Goal: Task Accomplishment & Management: Manage account settings

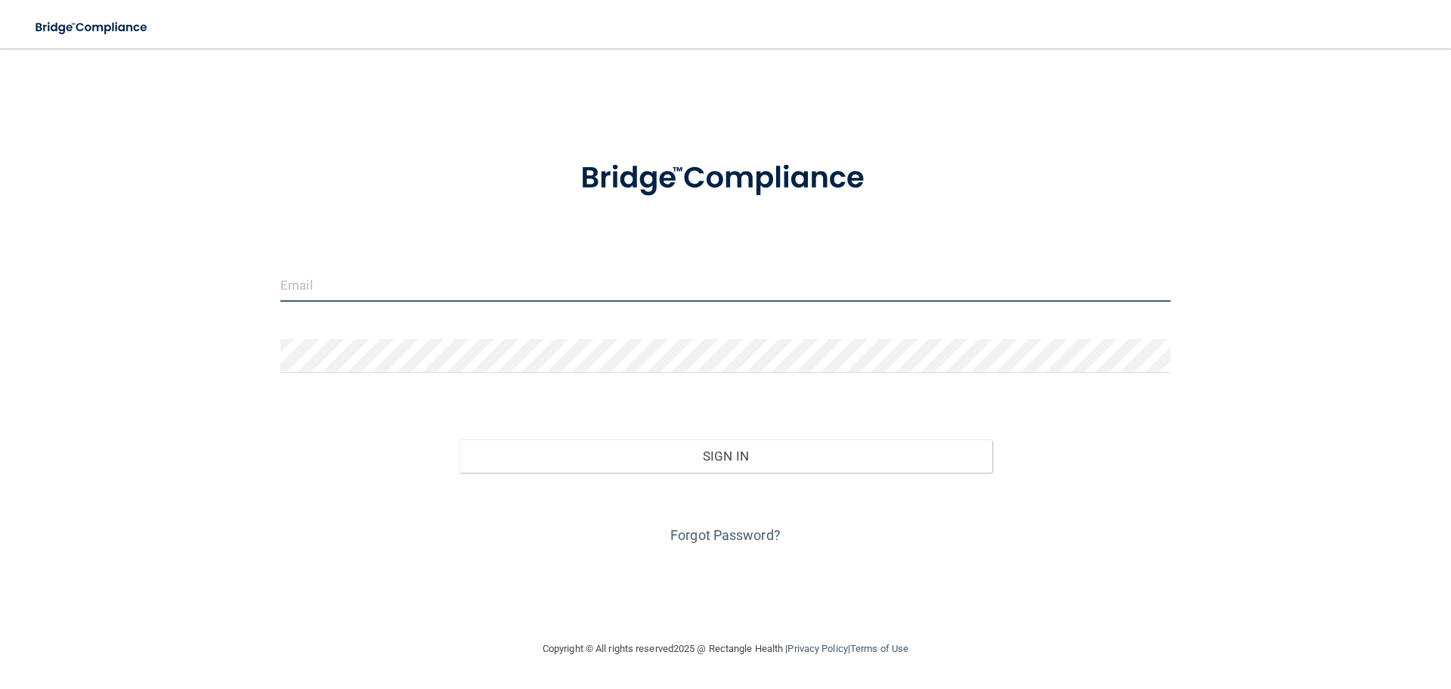
click at [325, 280] on input "email" at bounding box center [725, 285] width 890 height 34
type input "[PERSON_NAME][EMAIL_ADDRESS][DOMAIN_NAME]"
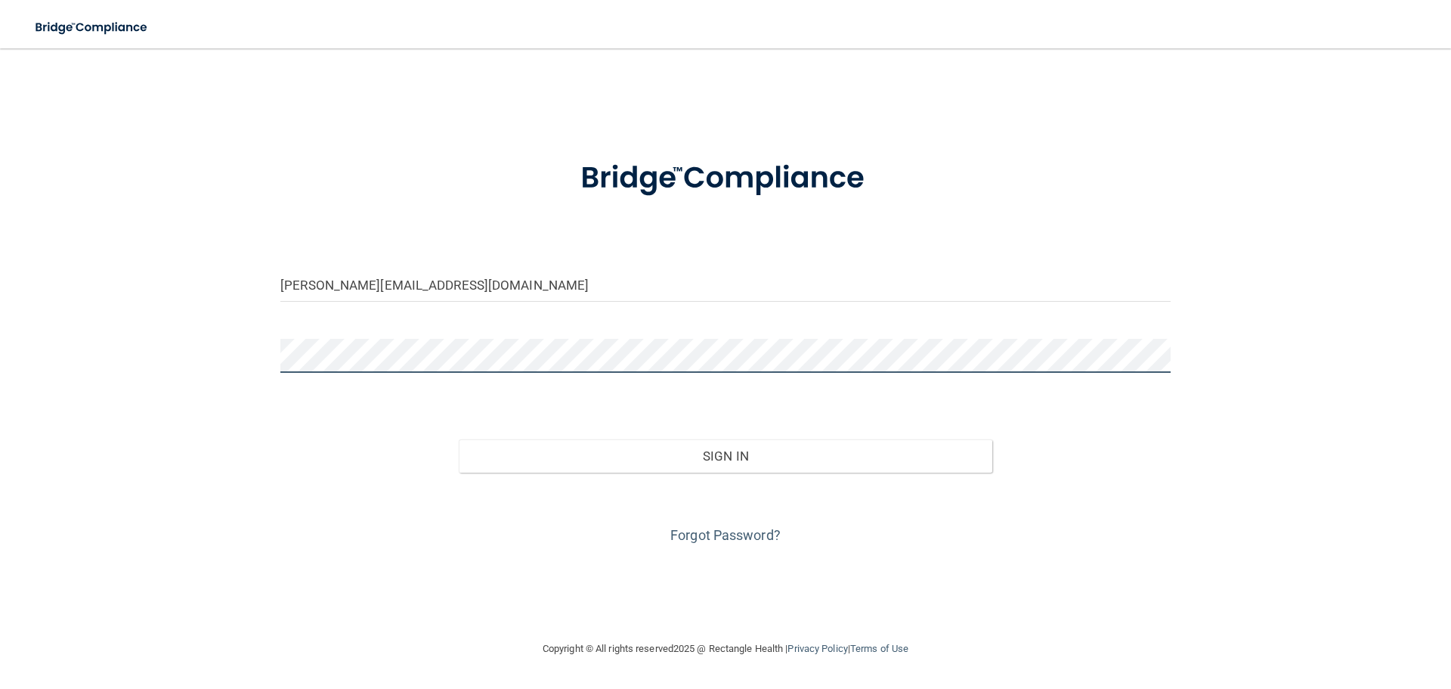
click at [459, 439] on button "Sign In" at bounding box center [726, 455] width 534 height 33
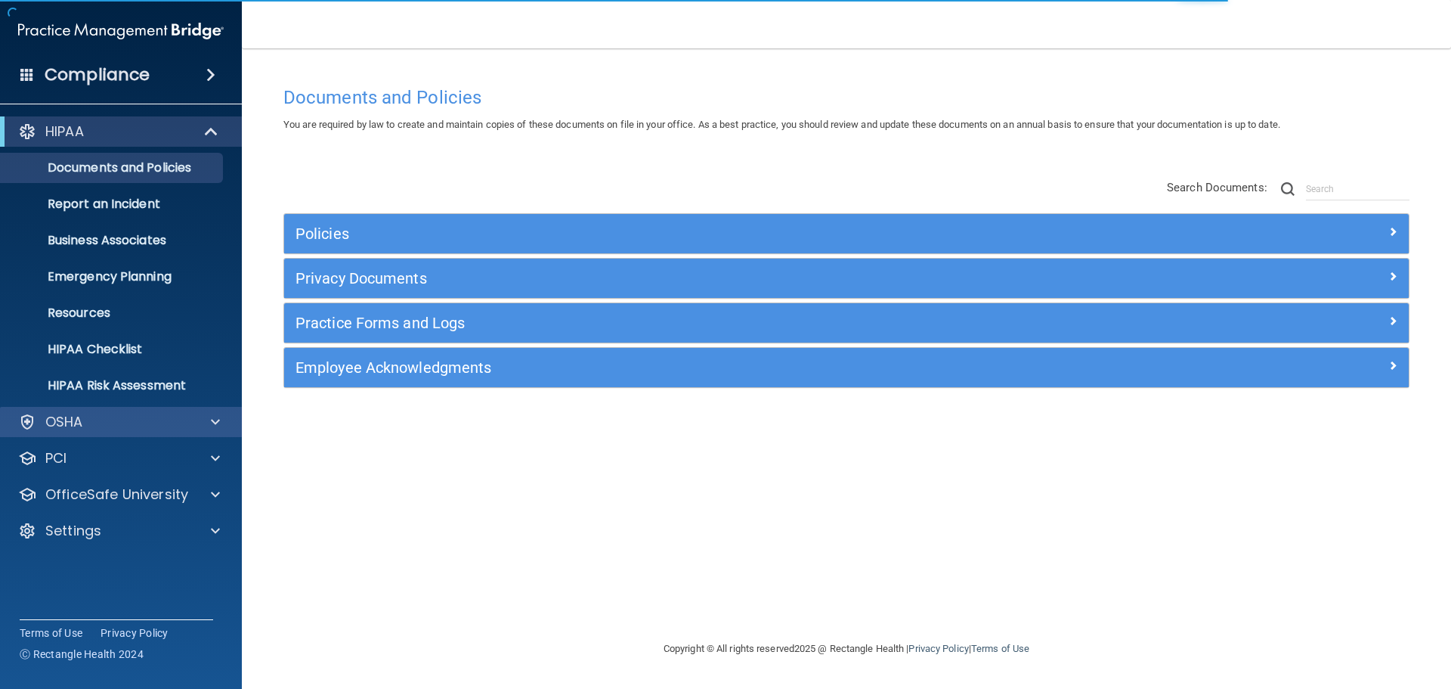
click at [217, 411] on div "OSHA" at bounding box center [121, 422] width 243 height 30
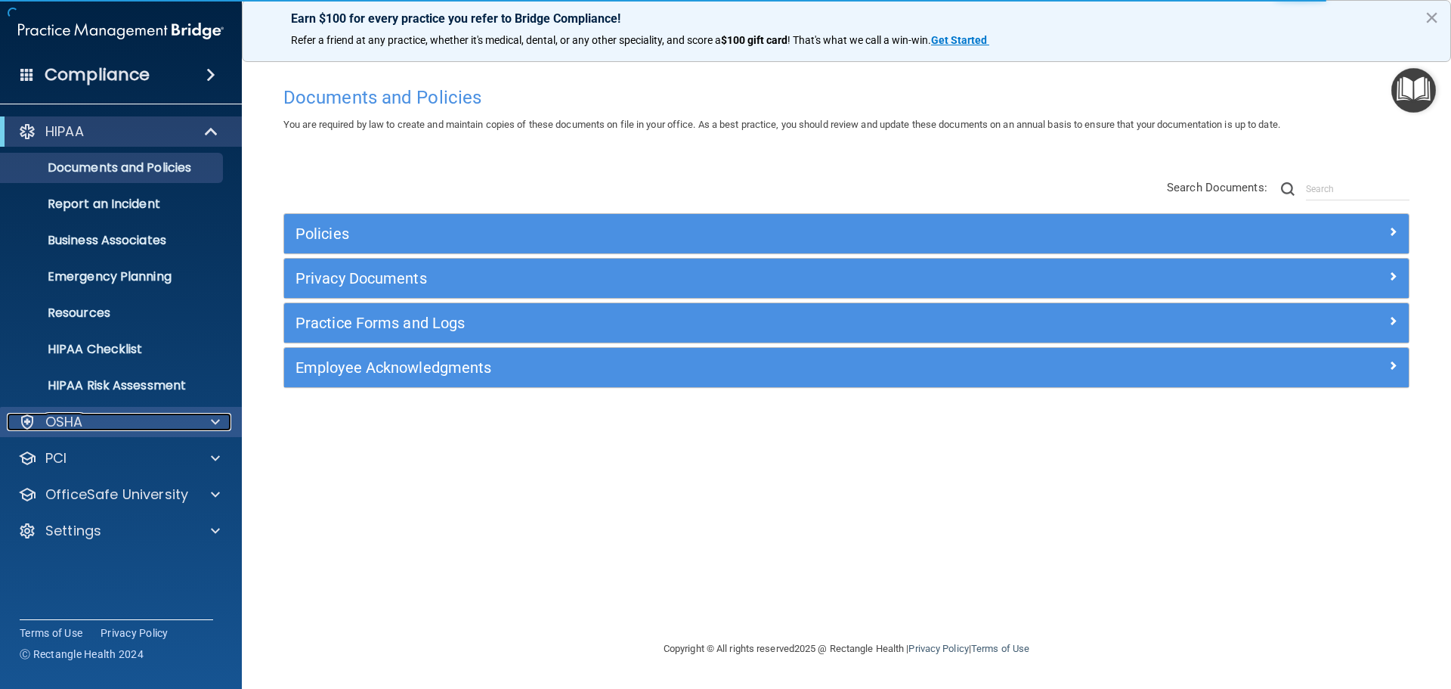
click at [212, 423] on span at bounding box center [215, 422] width 9 height 18
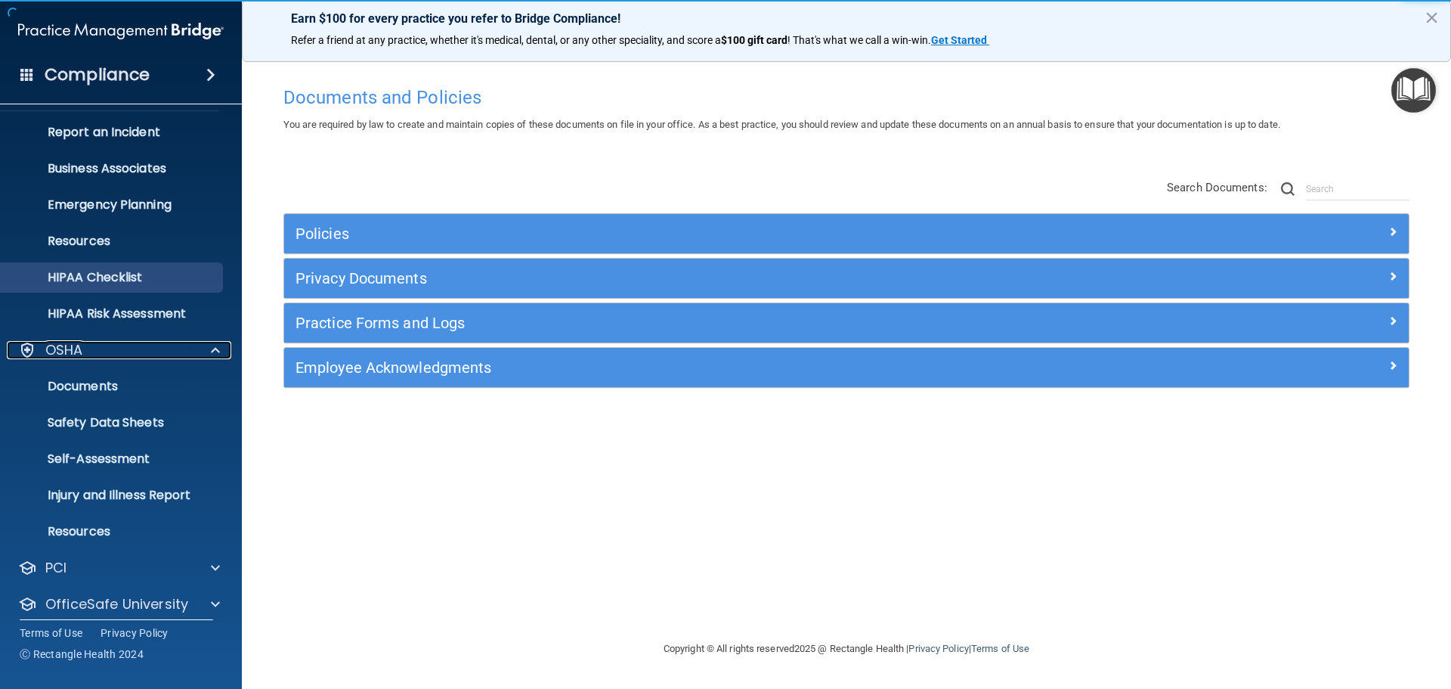
scroll to position [45, 0]
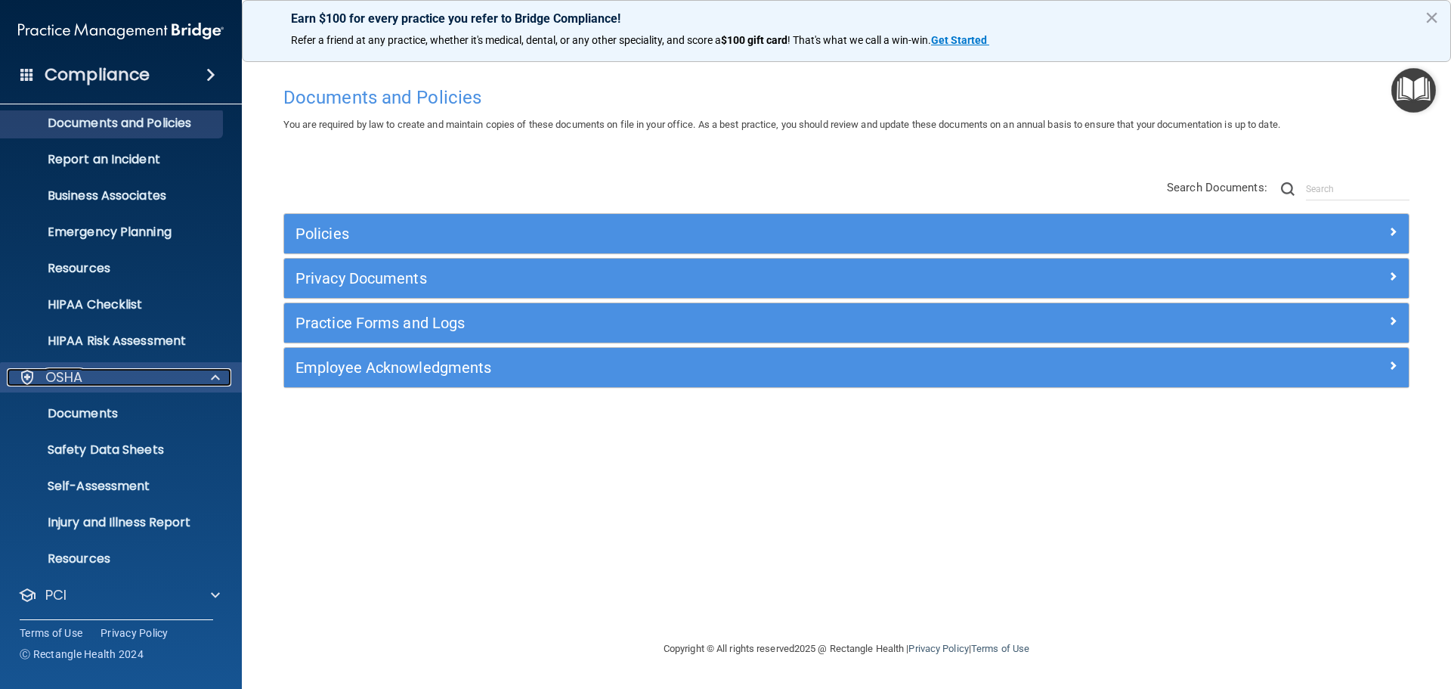
click at [213, 377] on span at bounding box center [215, 377] width 9 height 18
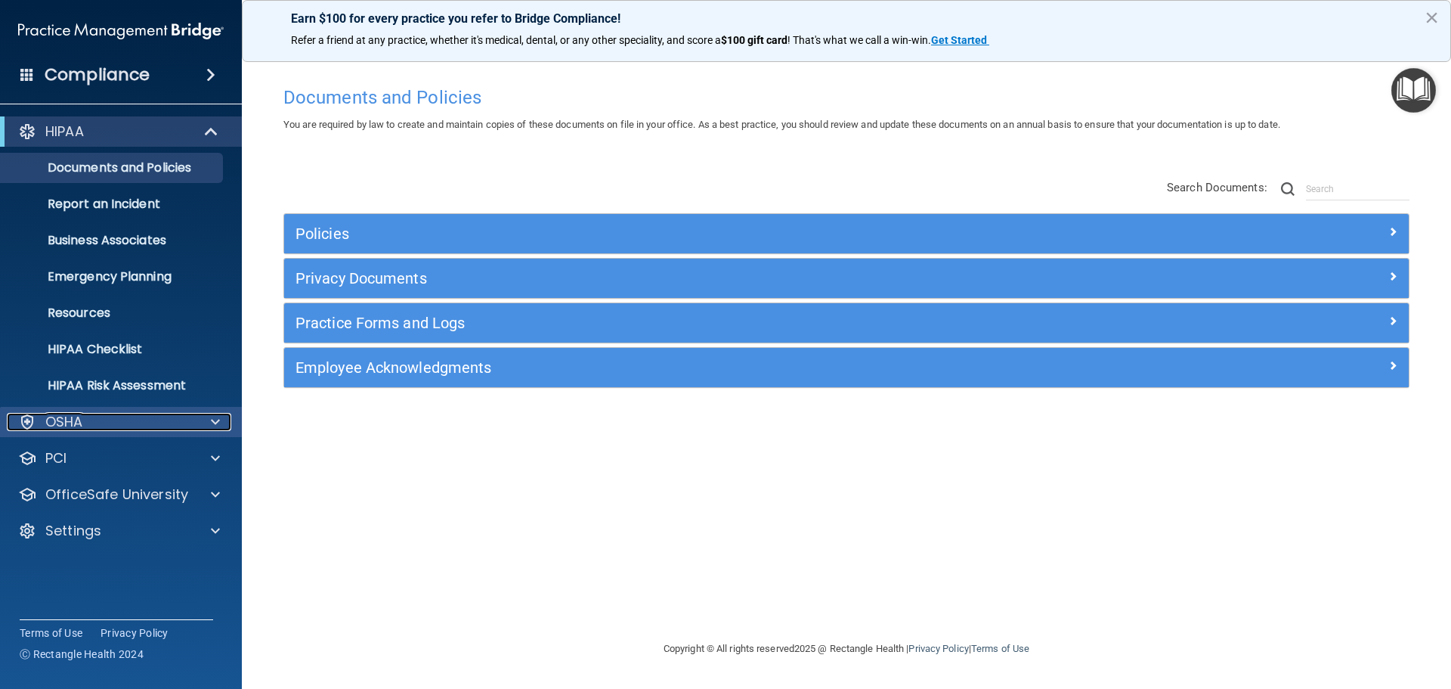
scroll to position [0, 0]
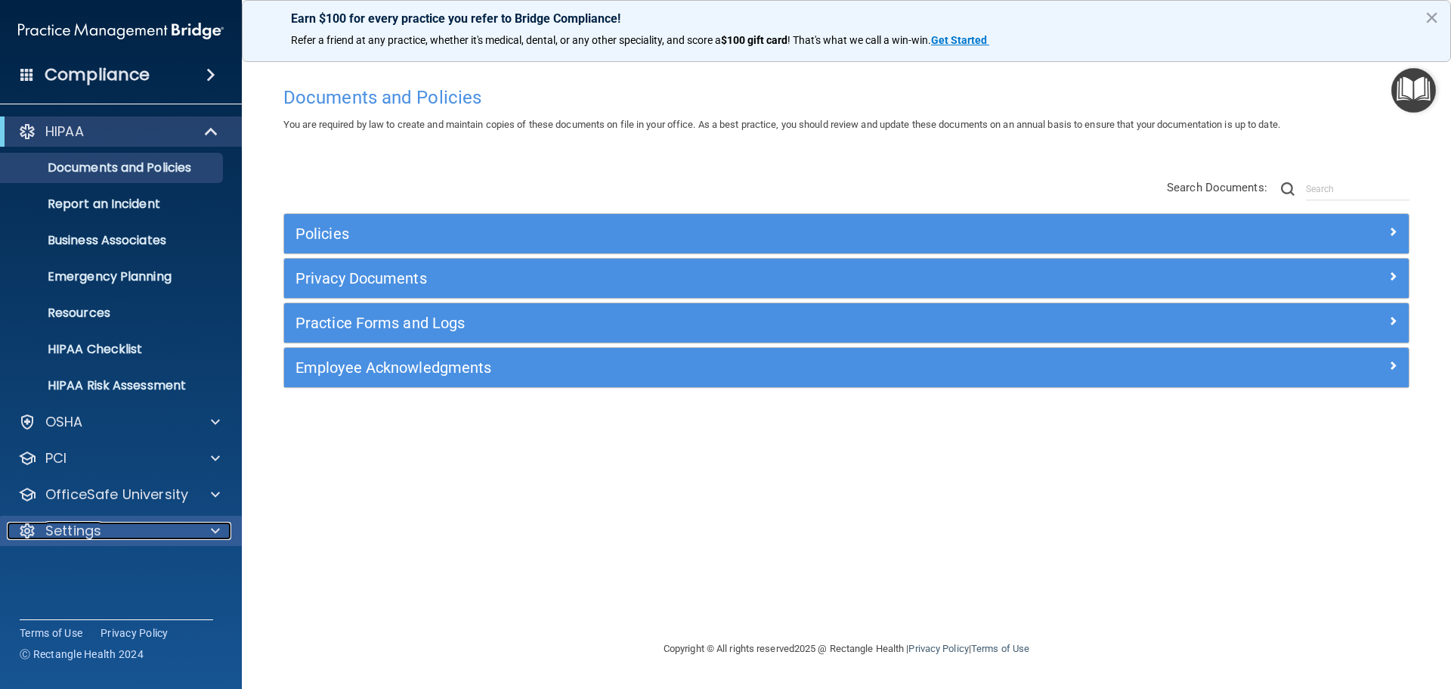
click at [224, 530] on div at bounding box center [213, 531] width 38 height 18
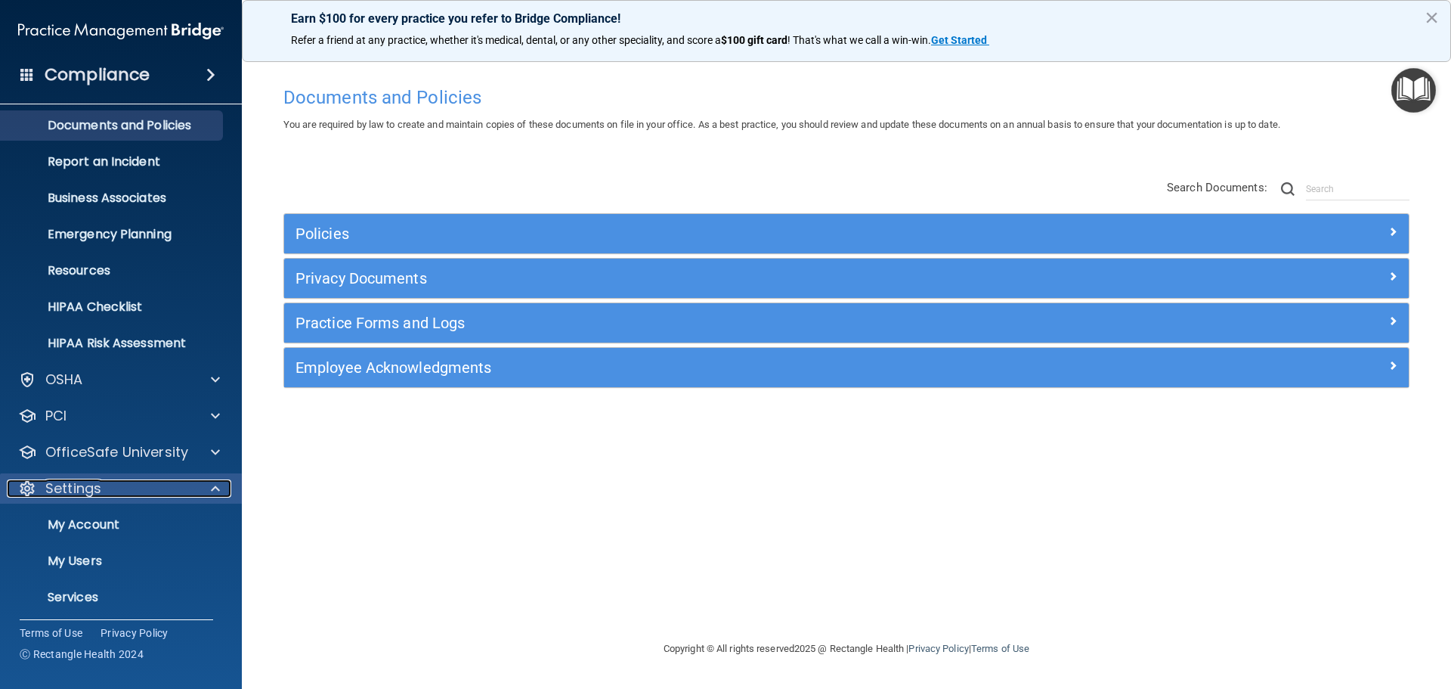
scroll to position [84, 0]
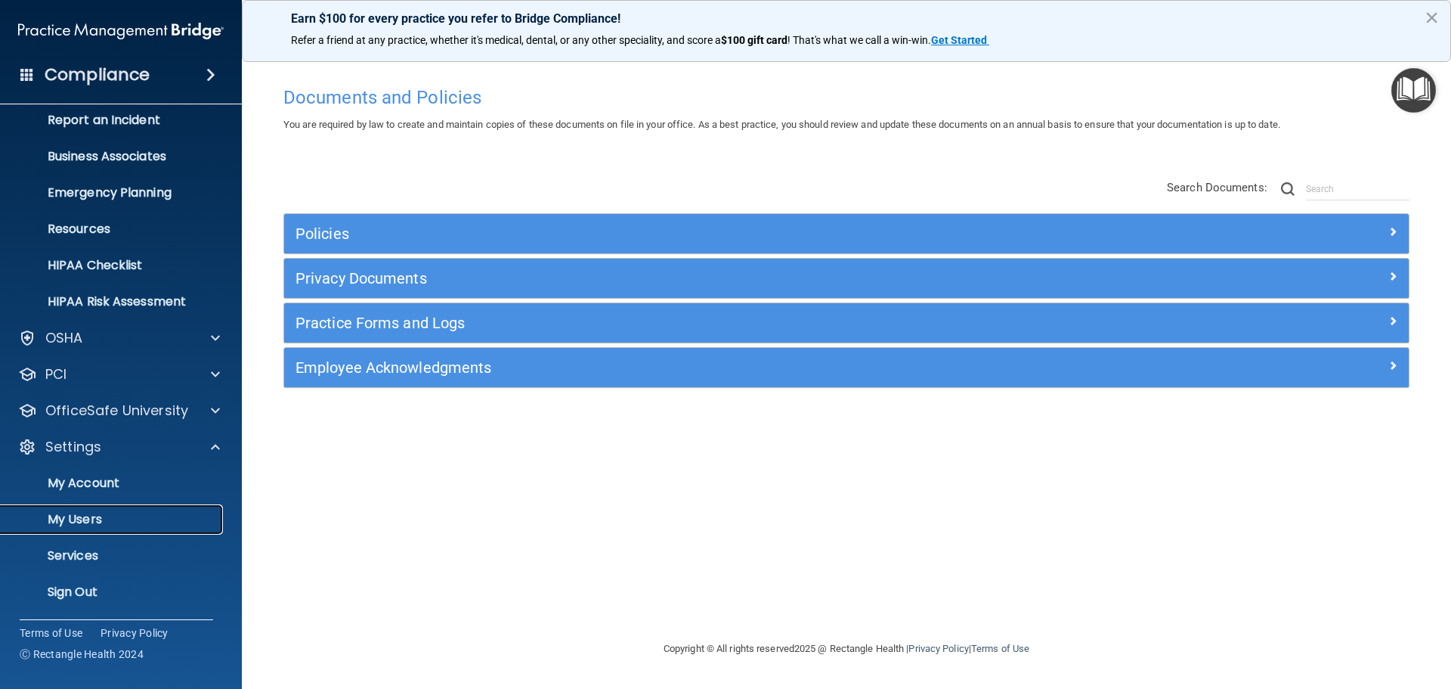
click at [82, 525] on p "My Users" at bounding box center [113, 519] width 206 height 15
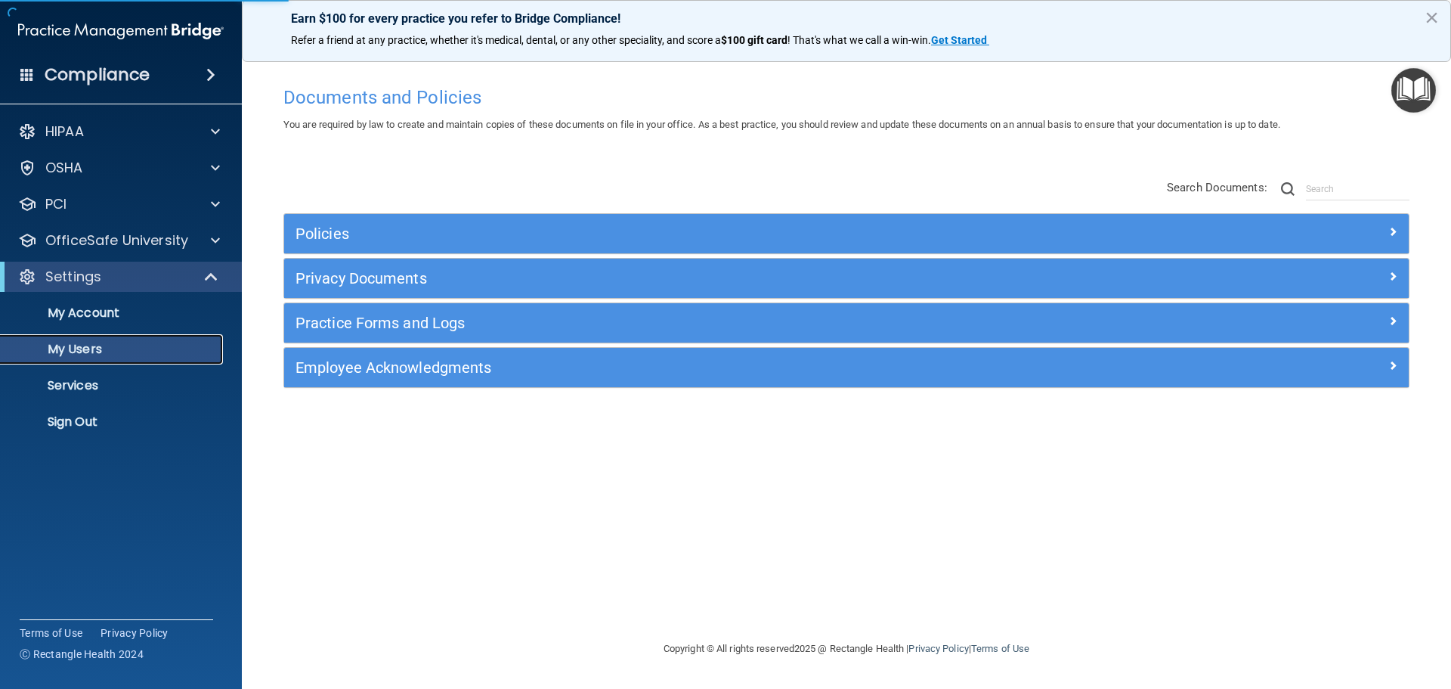
select select "20"
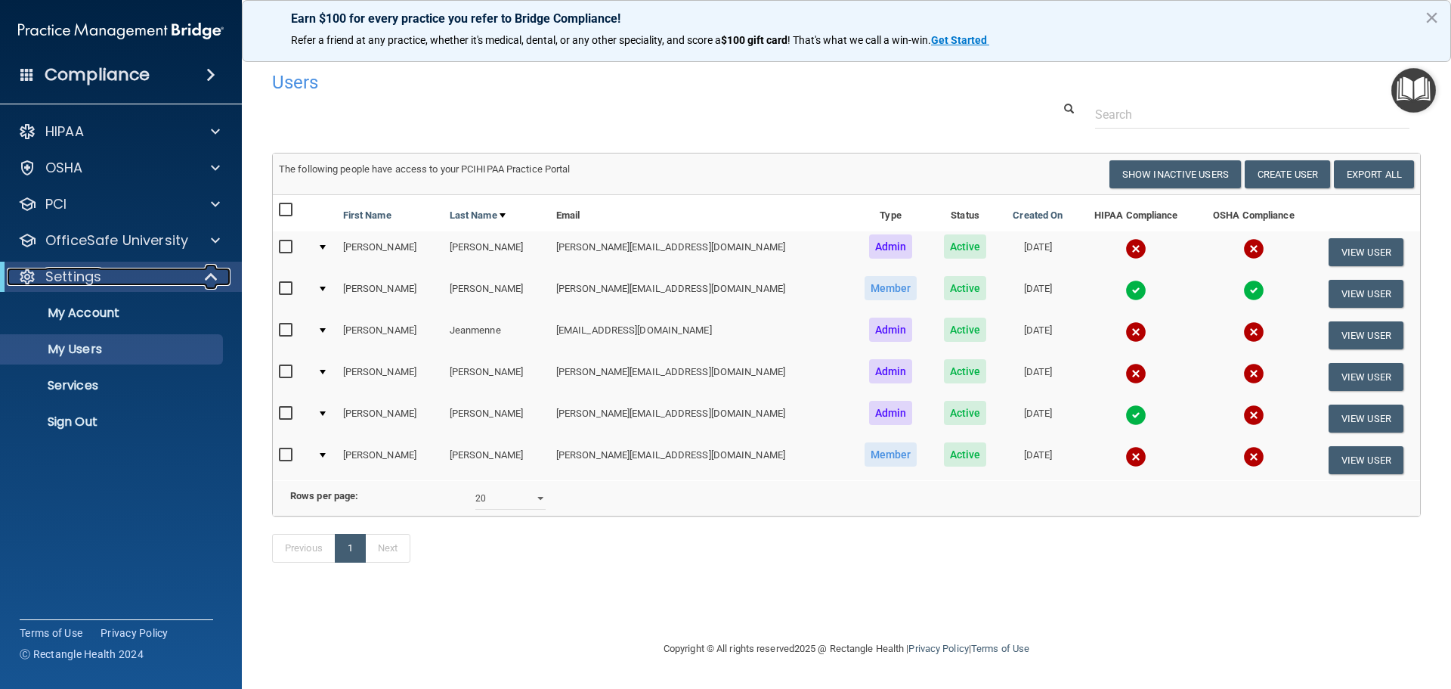
click at [215, 282] on span at bounding box center [212, 277] width 13 height 18
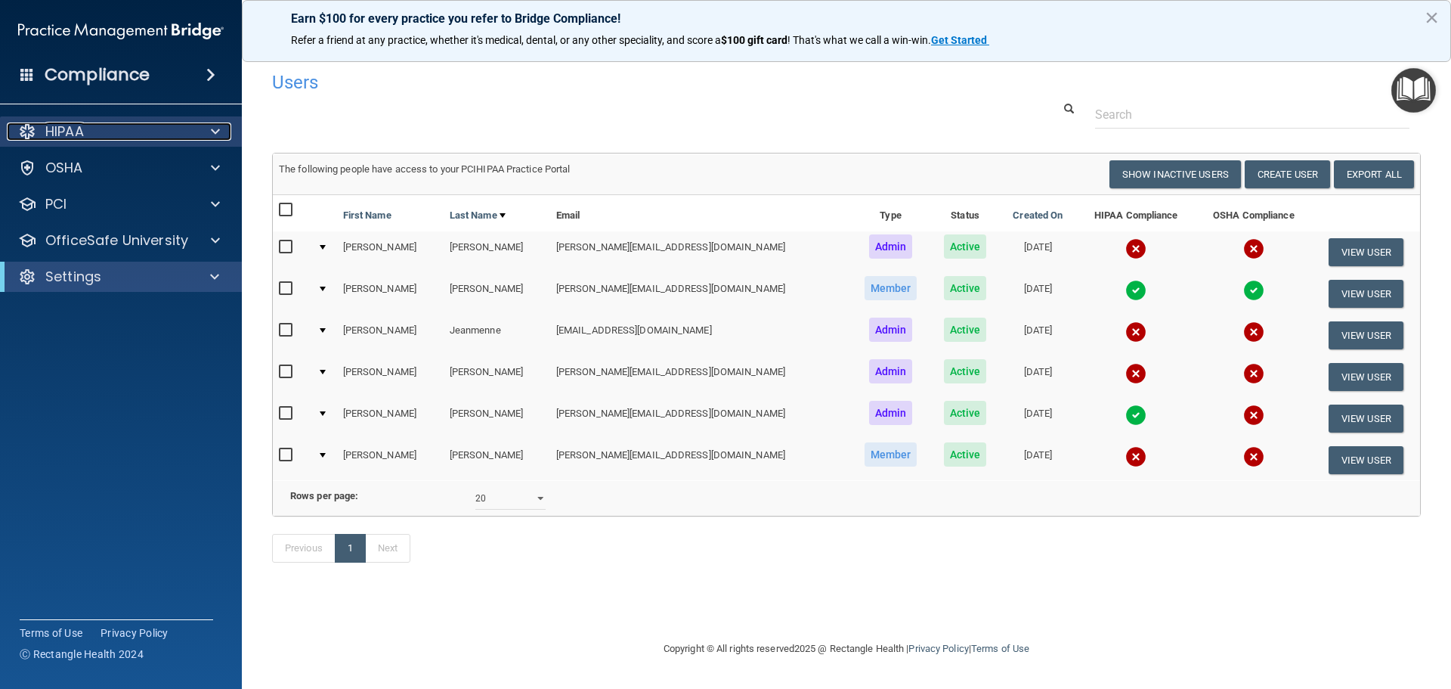
click at [219, 131] on span at bounding box center [215, 131] width 9 height 18
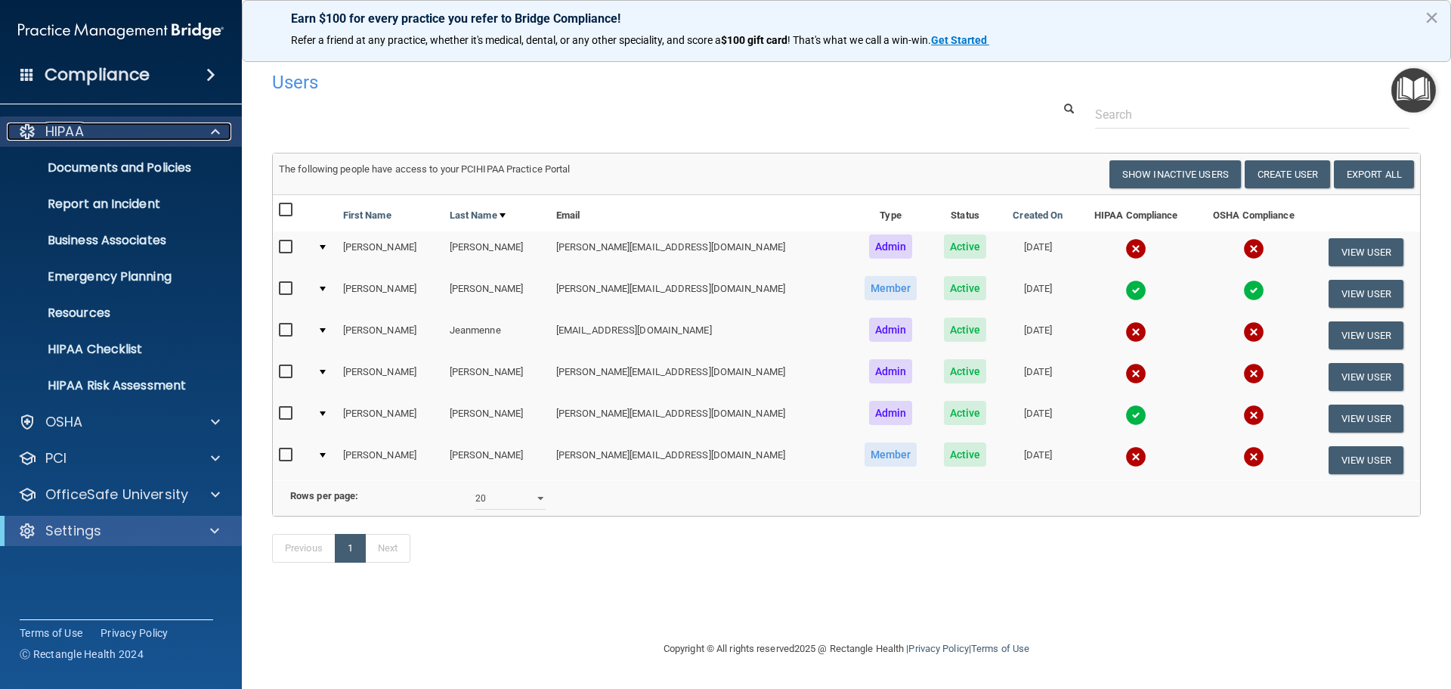
click at [219, 131] on span at bounding box center [215, 131] width 9 height 18
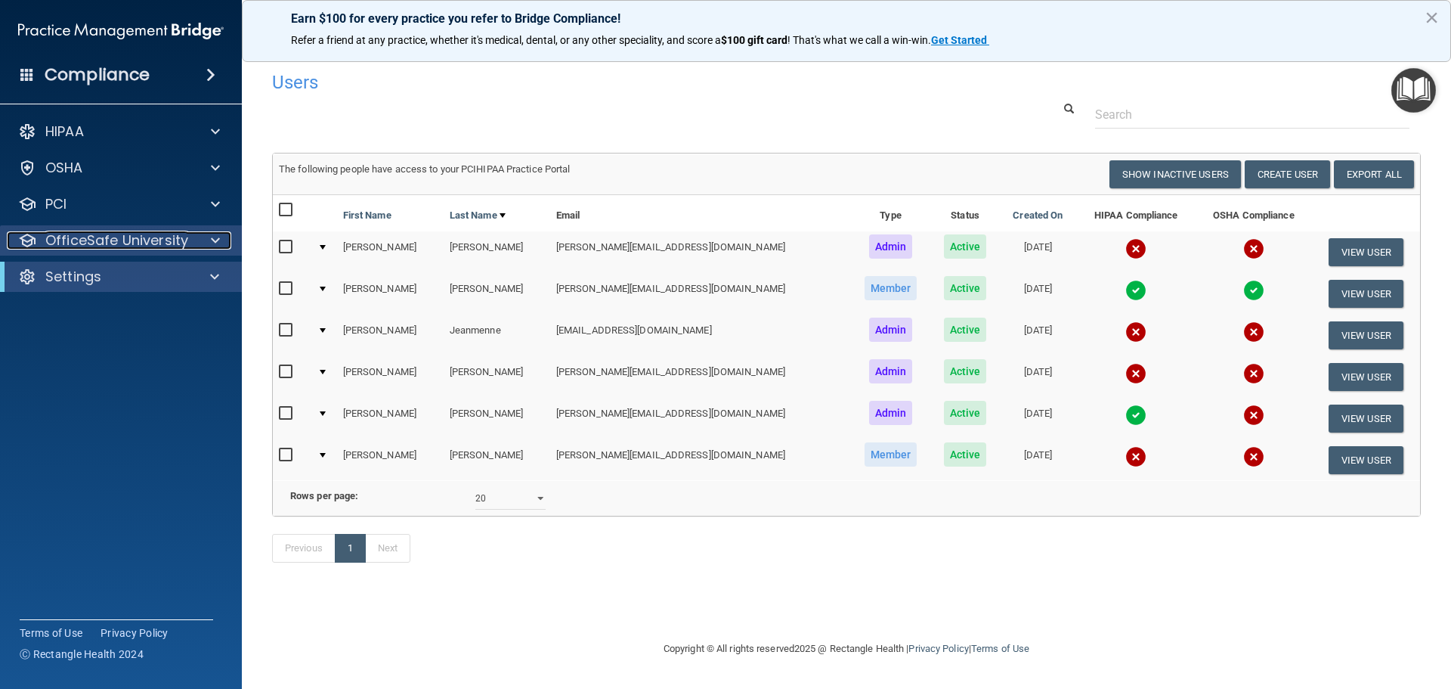
click at [206, 243] on div at bounding box center [213, 240] width 38 height 18
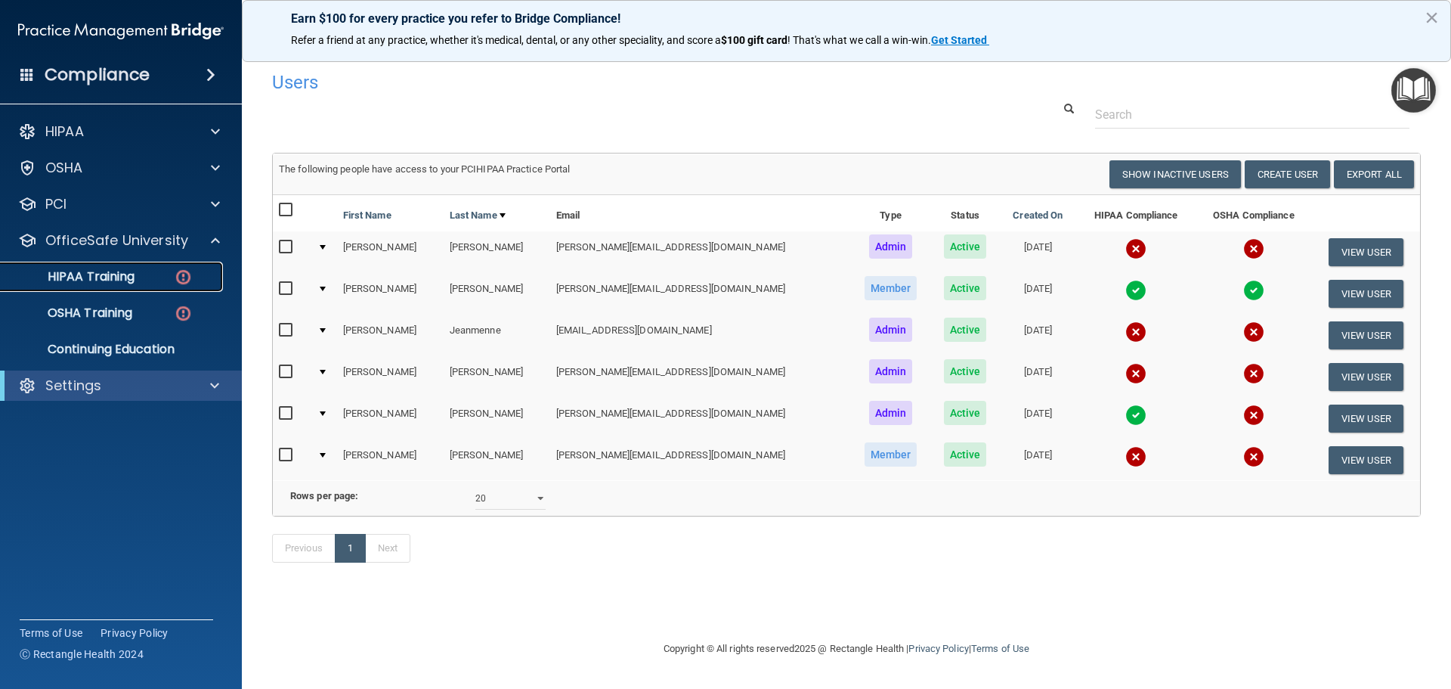
click at [119, 276] on p "HIPAA Training" at bounding box center [72, 276] width 125 height 15
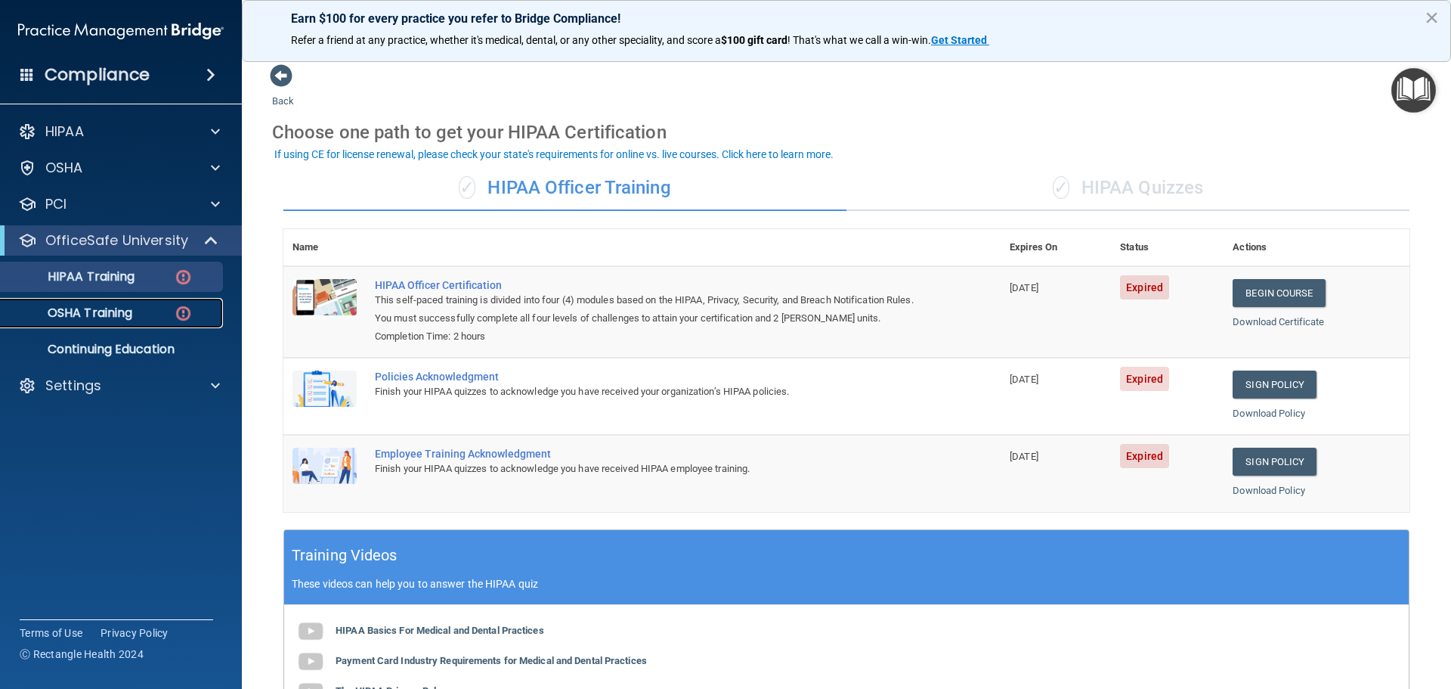
click at [124, 315] on p "OSHA Training" at bounding box center [71, 312] width 122 height 15
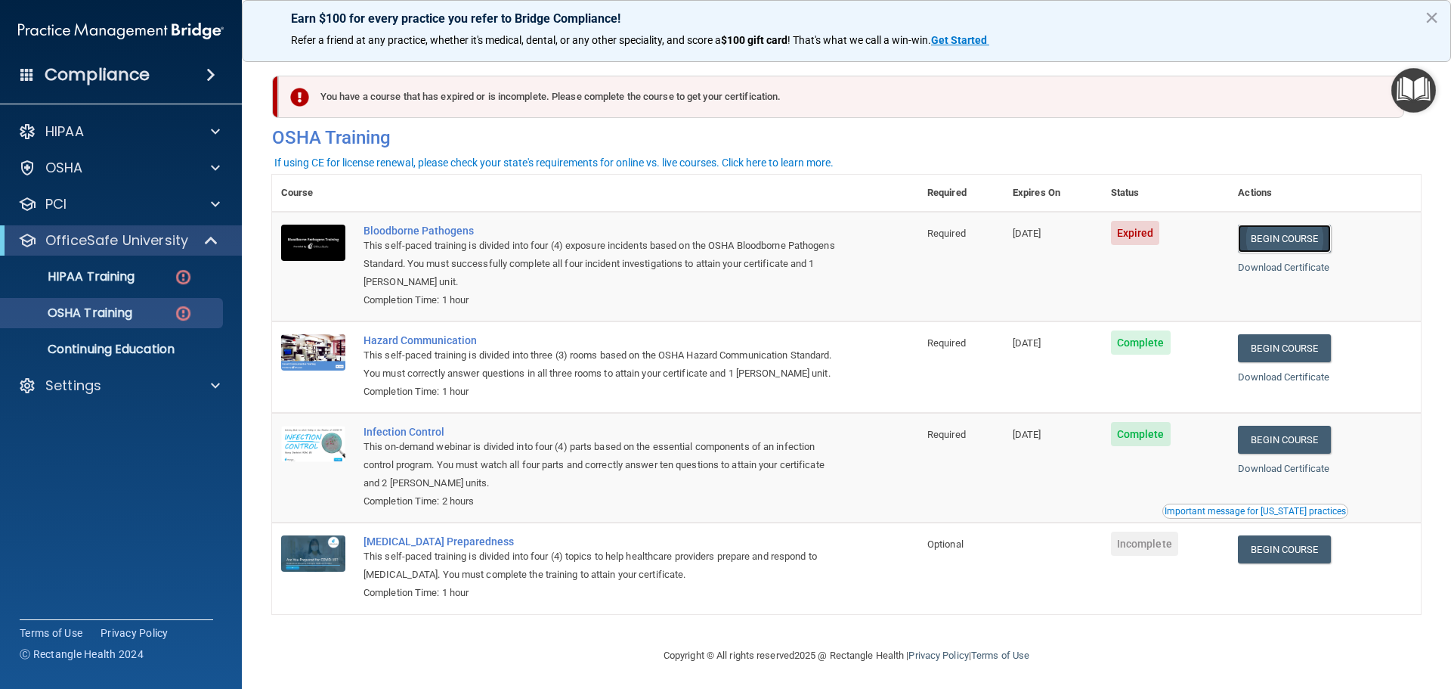
click at [1274, 236] on link "Begin Course" at bounding box center [1284, 238] width 92 height 28
click at [102, 267] on link "HIPAA Training" at bounding box center [104, 277] width 238 height 30
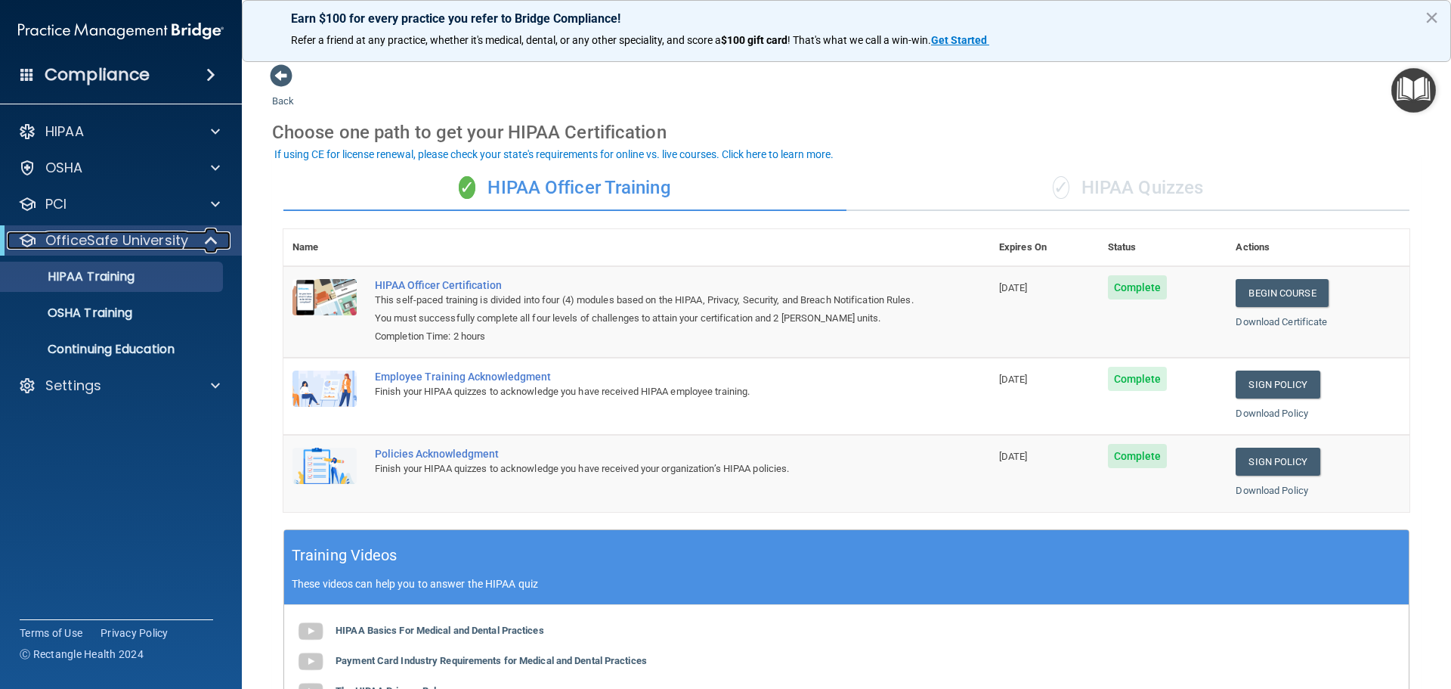
click at [215, 243] on span at bounding box center [212, 240] width 13 height 18
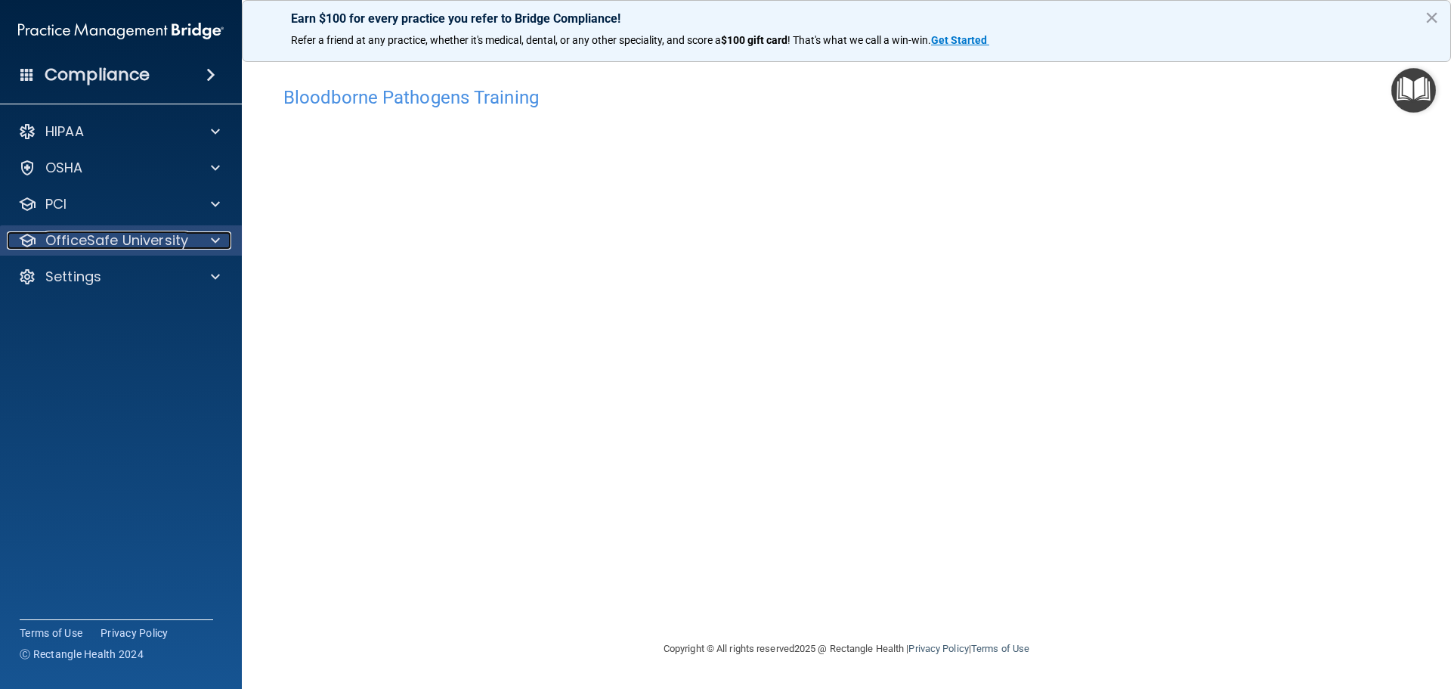
click at [187, 234] on div "OfficeSafe University" at bounding box center [100, 240] width 187 height 18
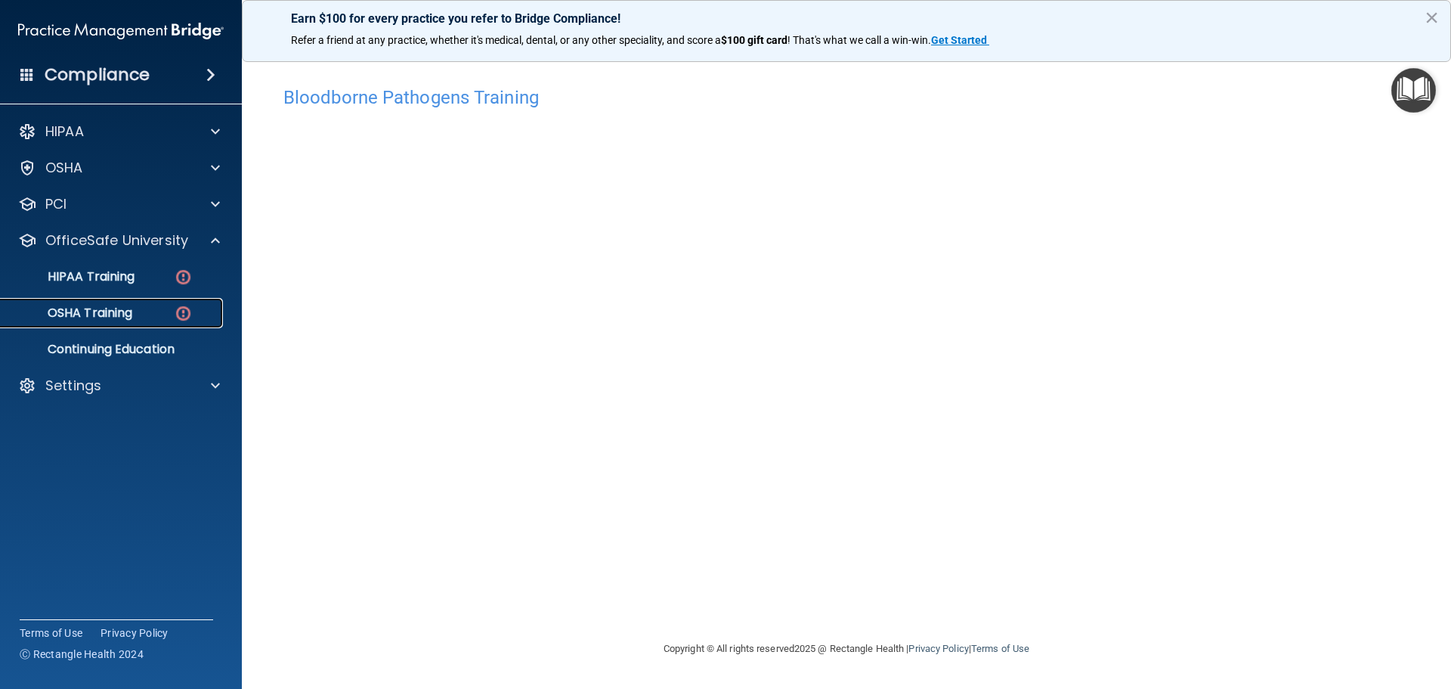
click at [132, 308] on p "OSHA Training" at bounding box center [71, 312] width 122 height 15
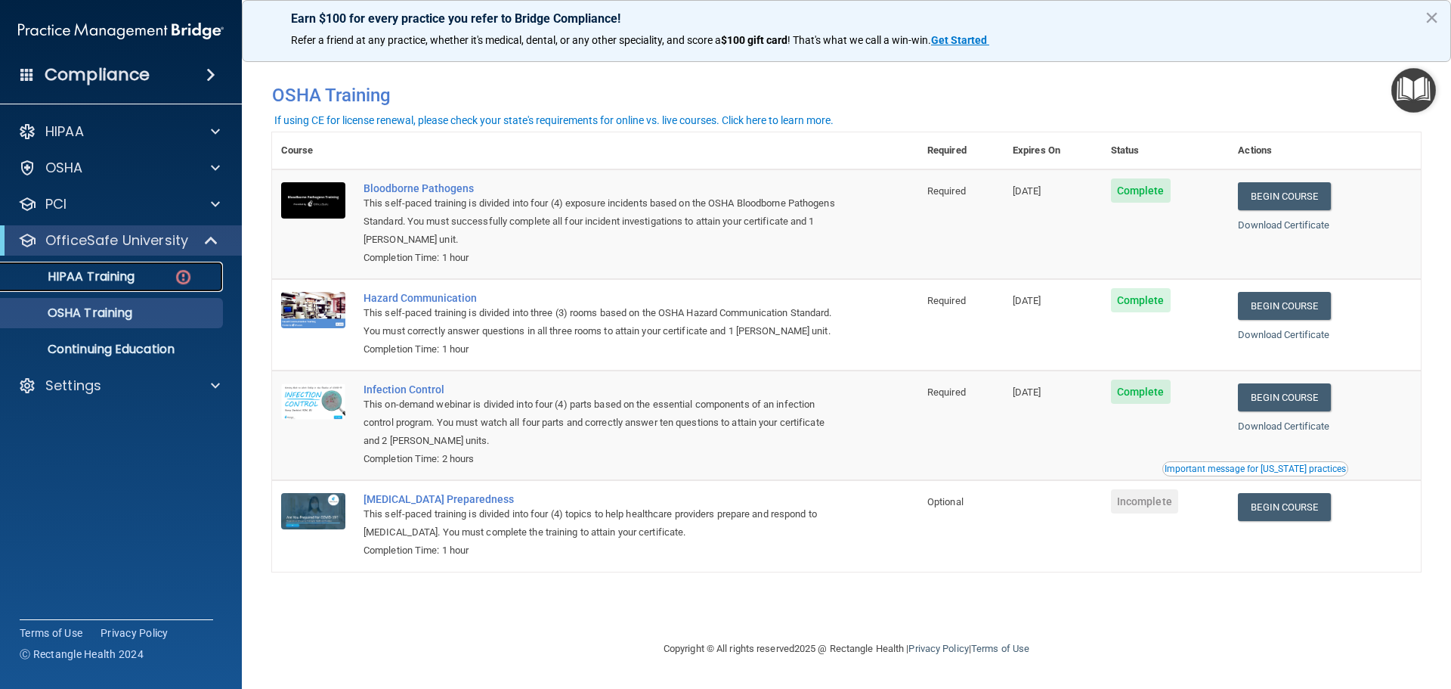
click at [124, 283] on p "HIPAA Training" at bounding box center [72, 276] width 125 height 15
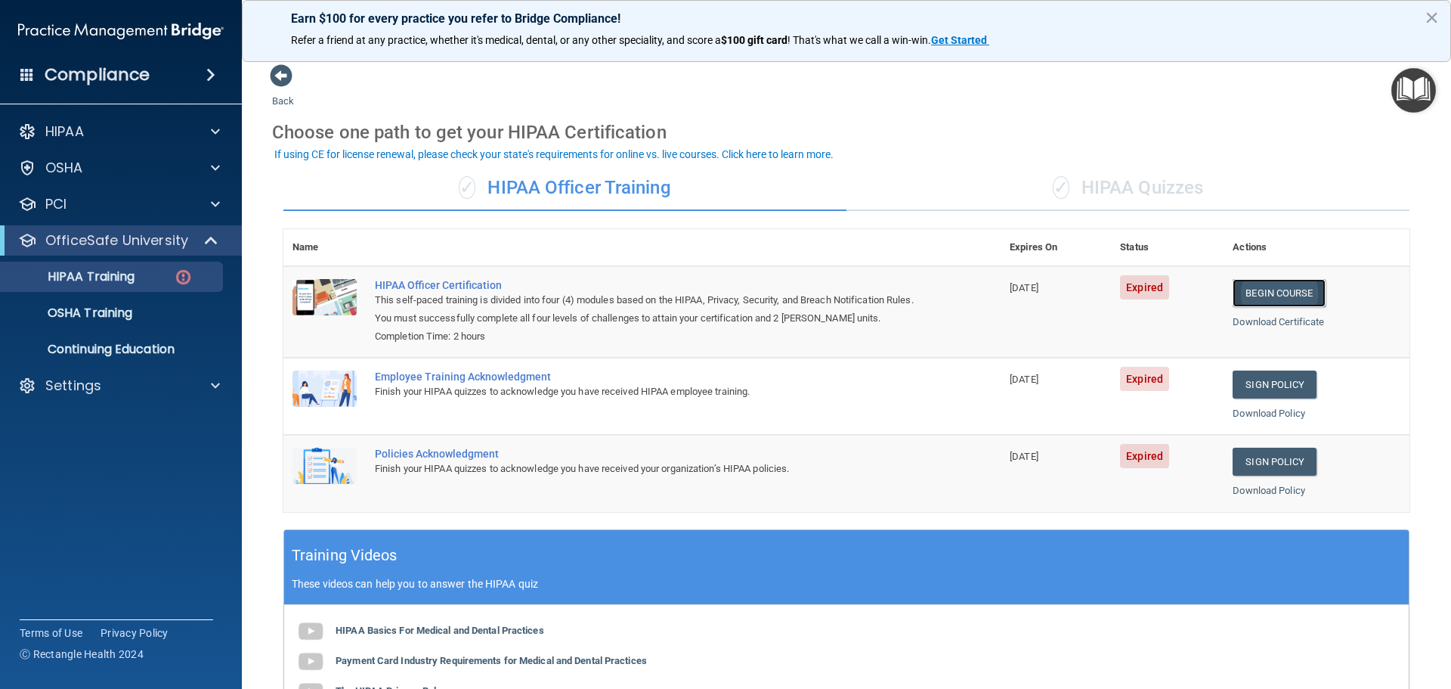
click at [1280, 293] on link "Begin Course" at bounding box center [1279, 293] width 92 height 28
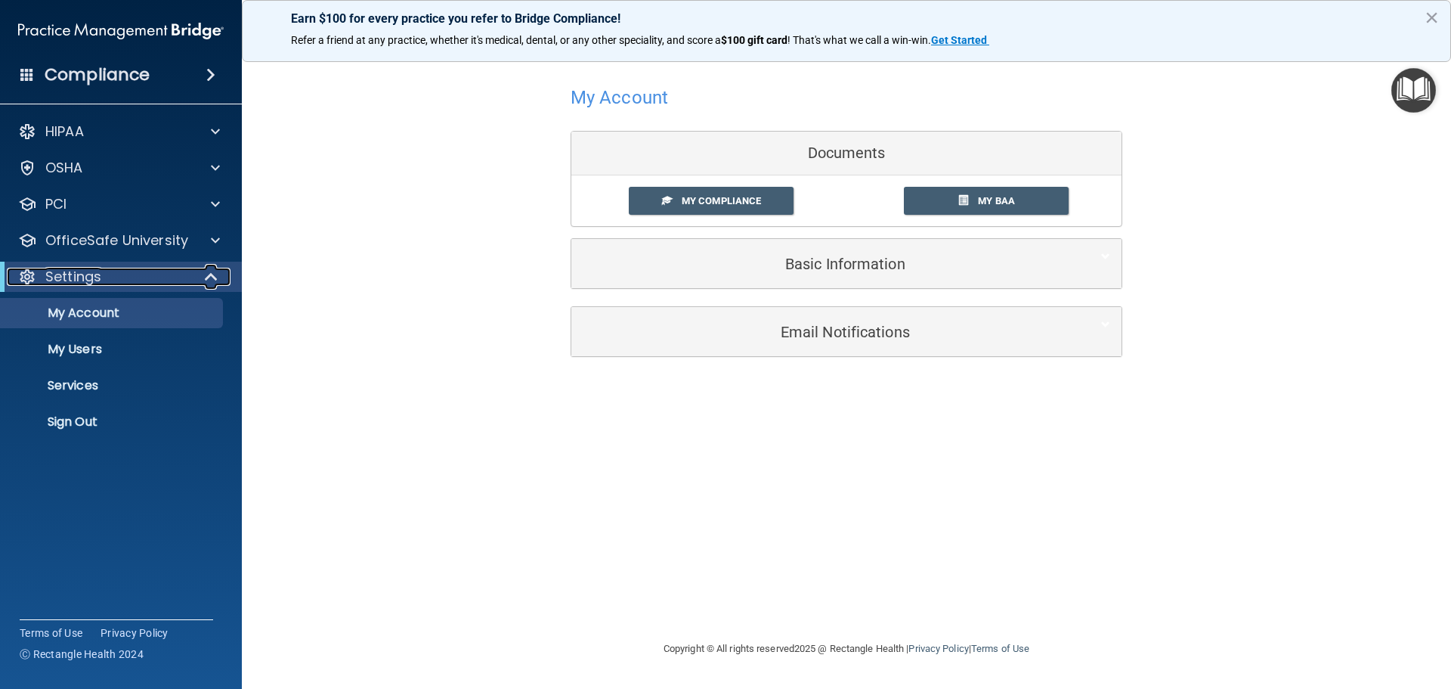
click at [192, 283] on div "Settings" at bounding box center [100, 277] width 187 height 18
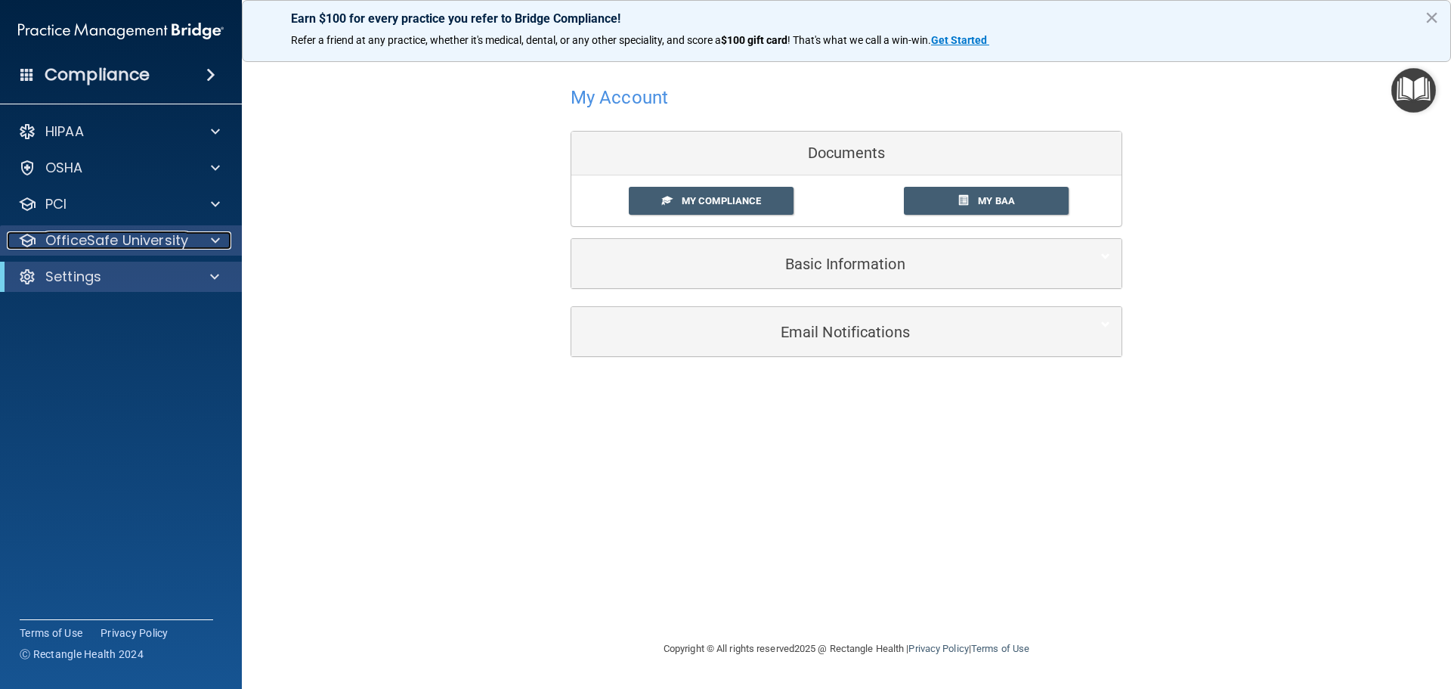
click at [218, 235] on span at bounding box center [215, 240] width 9 height 18
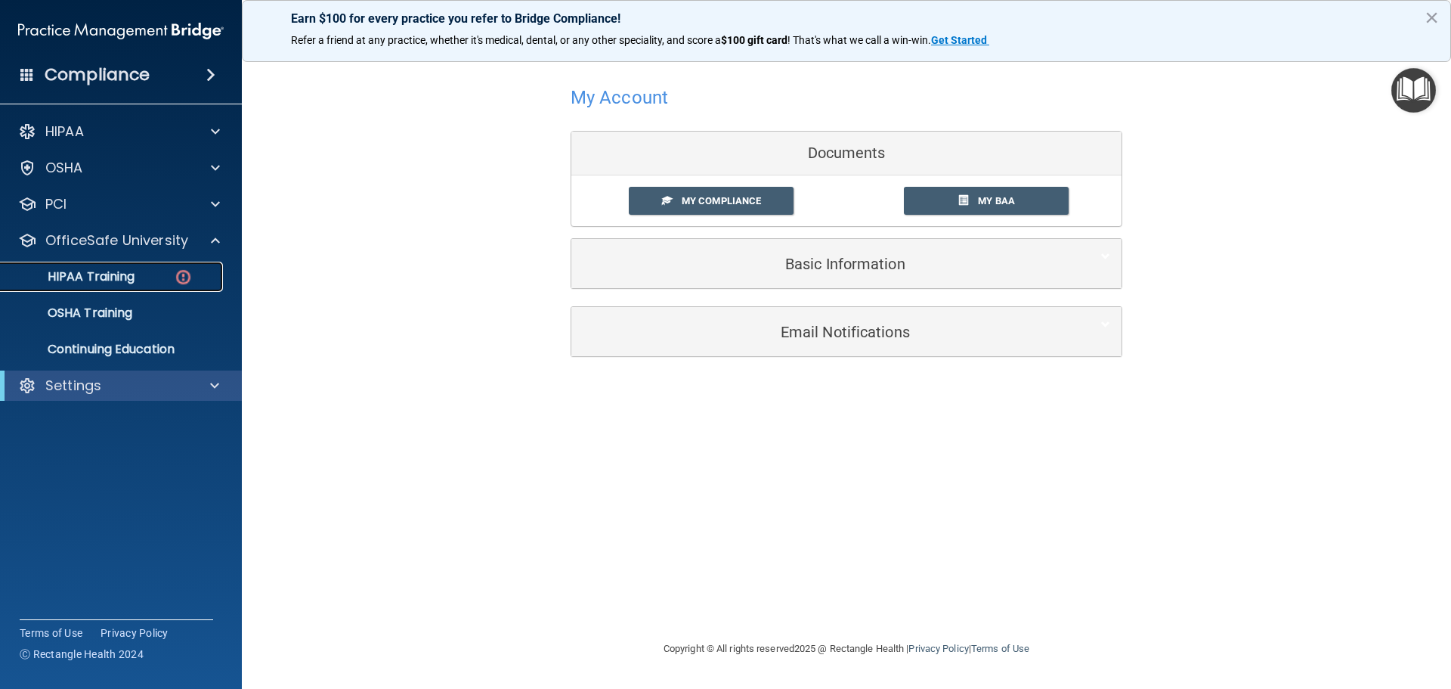
click at [105, 277] on p "HIPAA Training" at bounding box center [72, 276] width 125 height 15
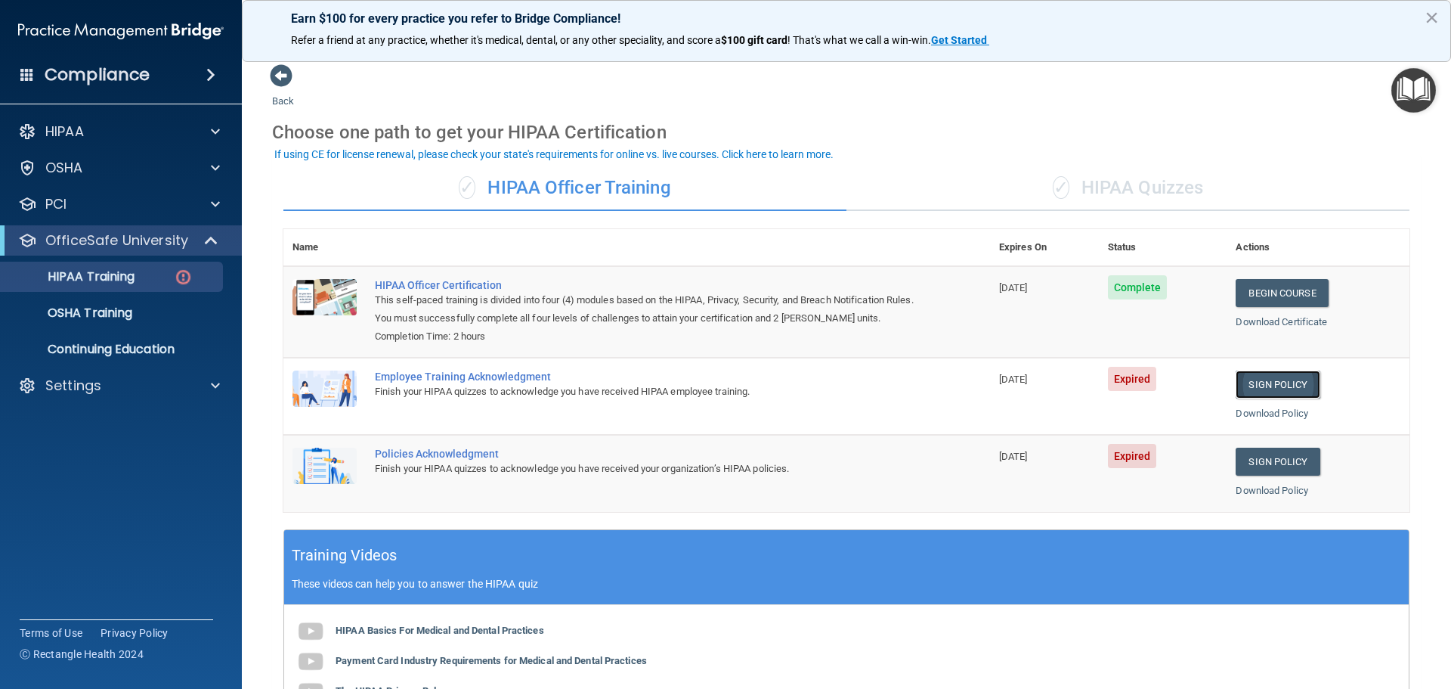
click at [1266, 388] on link "Sign Policy" at bounding box center [1278, 384] width 84 height 28
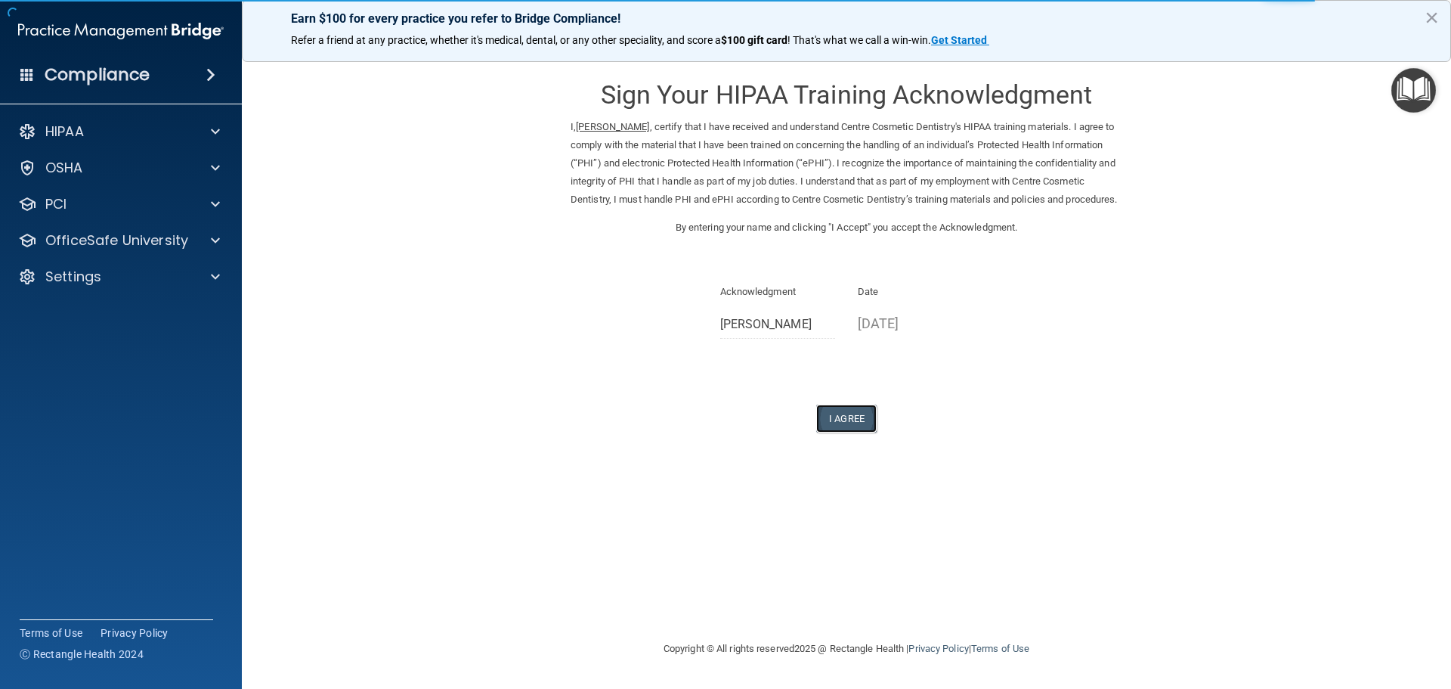
click at [842, 432] on button "I Agree" at bounding box center [846, 418] width 60 height 28
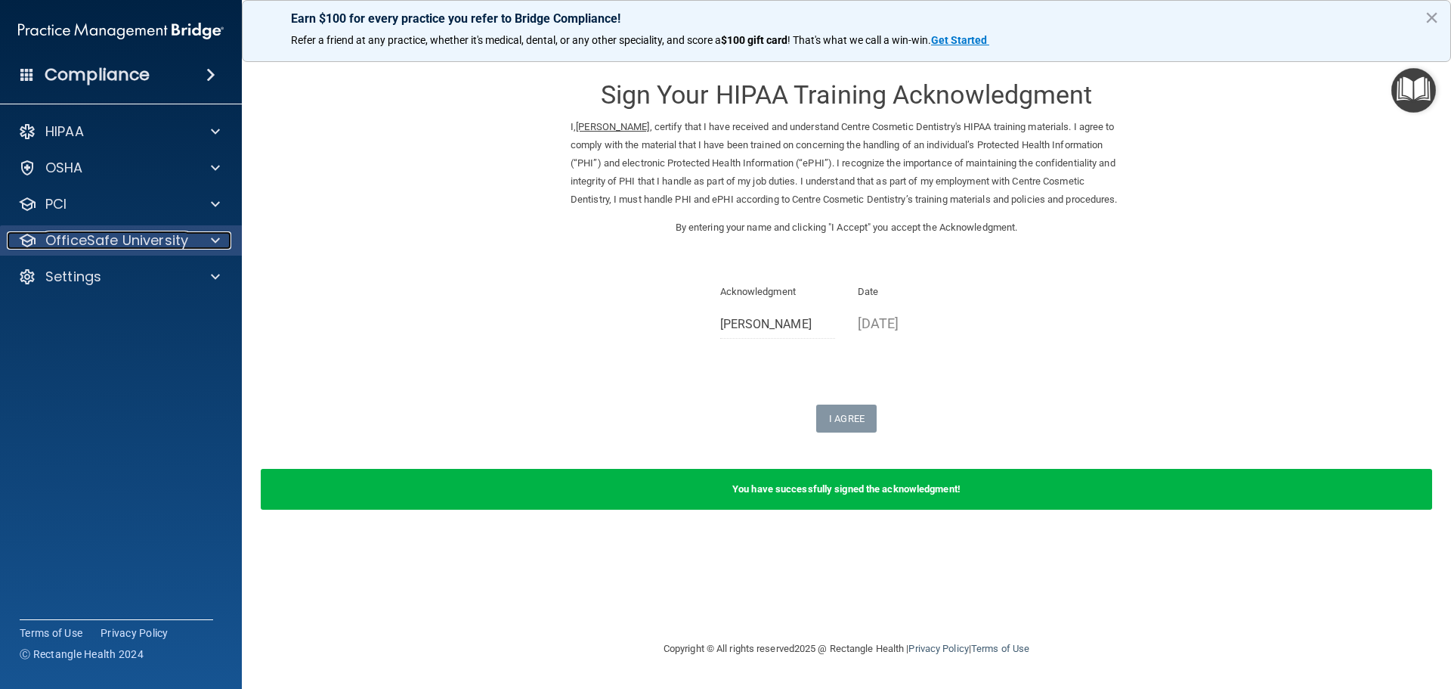
click at [227, 240] on div at bounding box center [213, 240] width 38 height 18
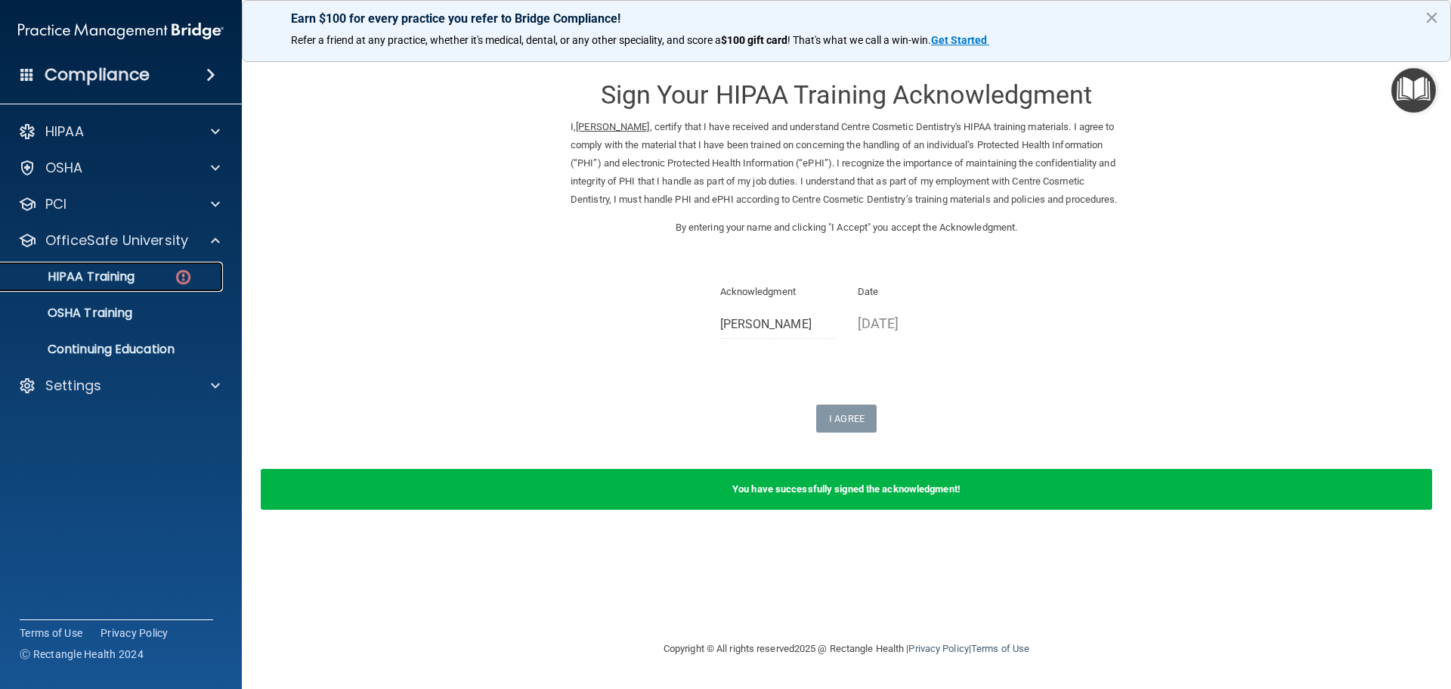
click at [142, 281] on div "HIPAA Training" at bounding box center [113, 276] width 206 height 15
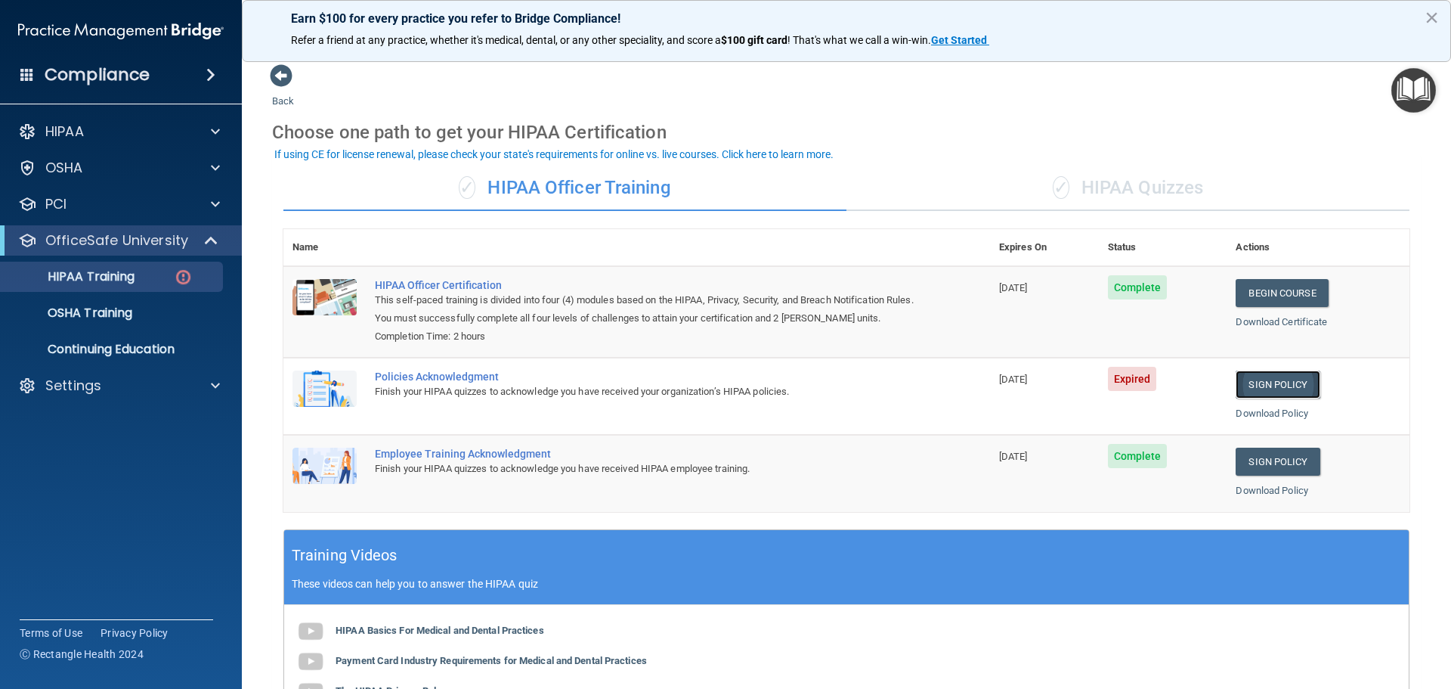
click at [1268, 379] on link "Sign Policy" at bounding box center [1278, 384] width 84 height 28
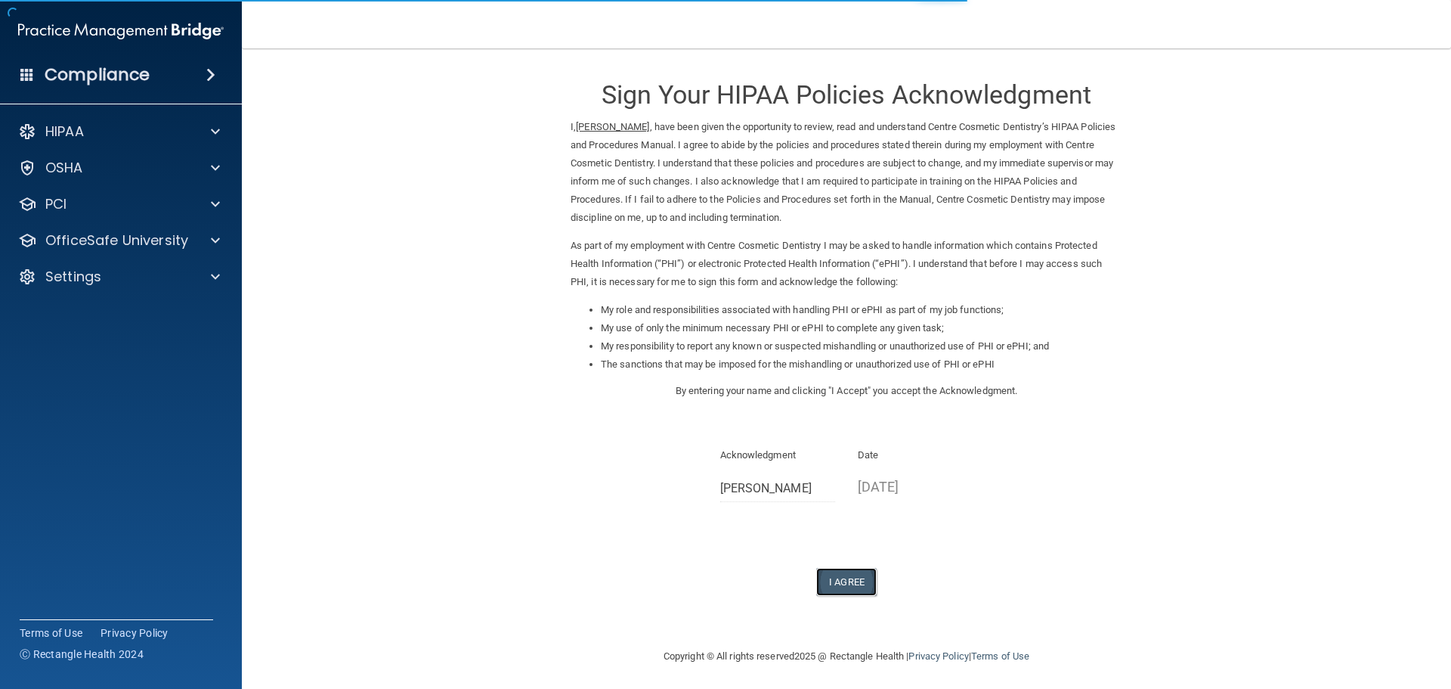
click at [831, 574] on button "I Agree" at bounding box center [846, 582] width 60 height 28
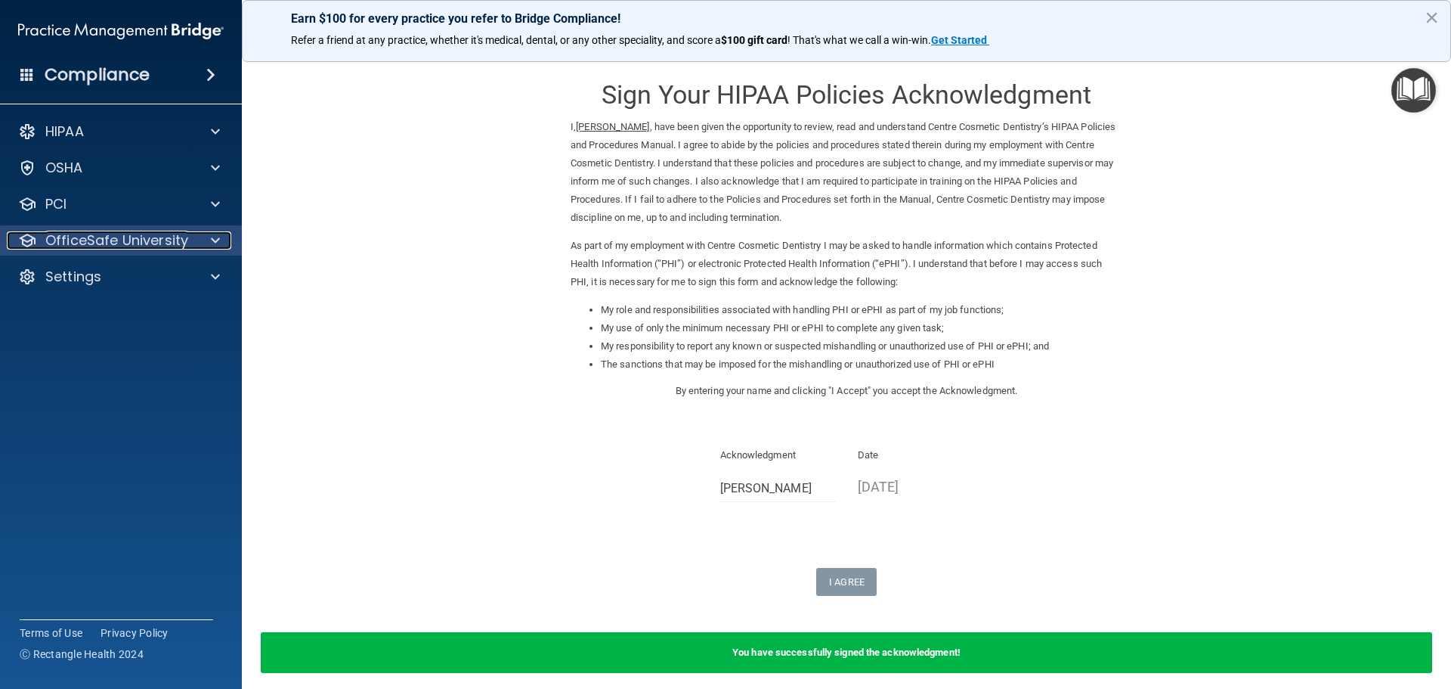
click at [168, 240] on p "OfficeSafe University" at bounding box center [116, 240] width 143 height 18
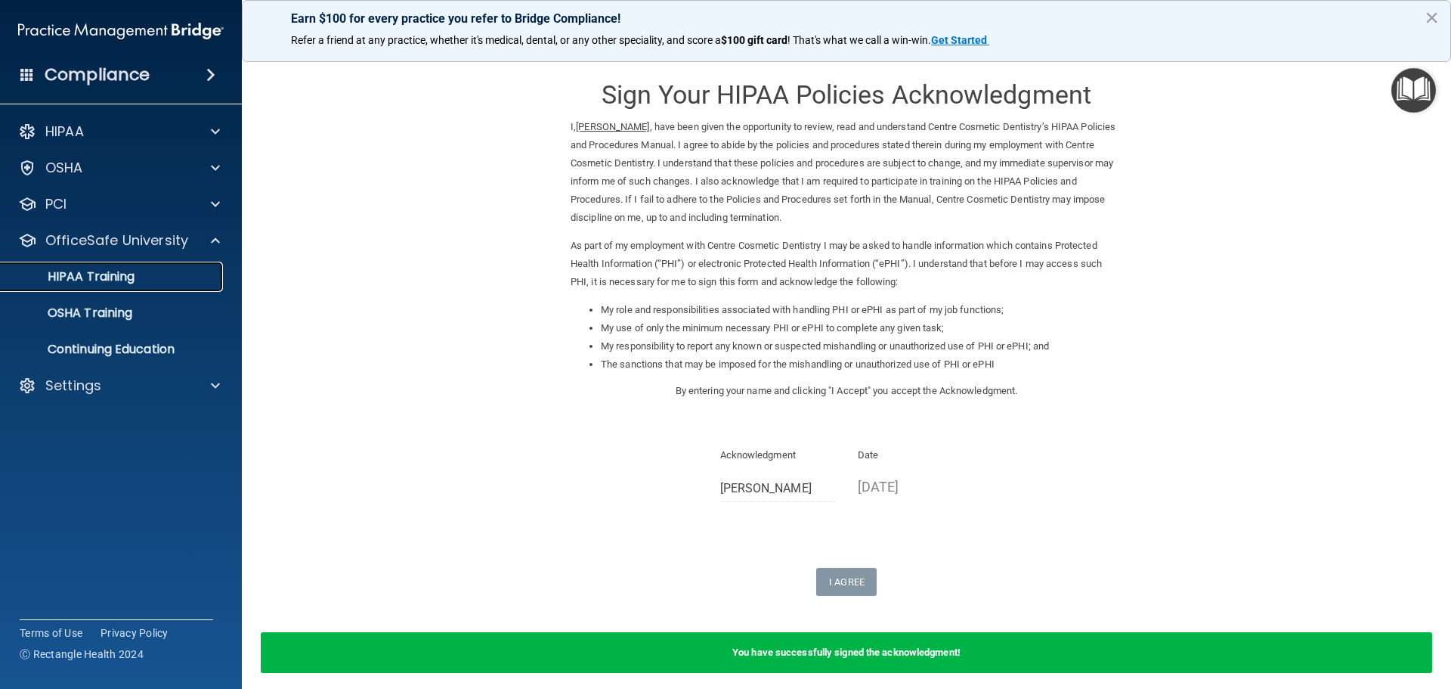
click at [96, 277] on p "HIPAA Training" at bounding box center [72, 276] width 125 height 15
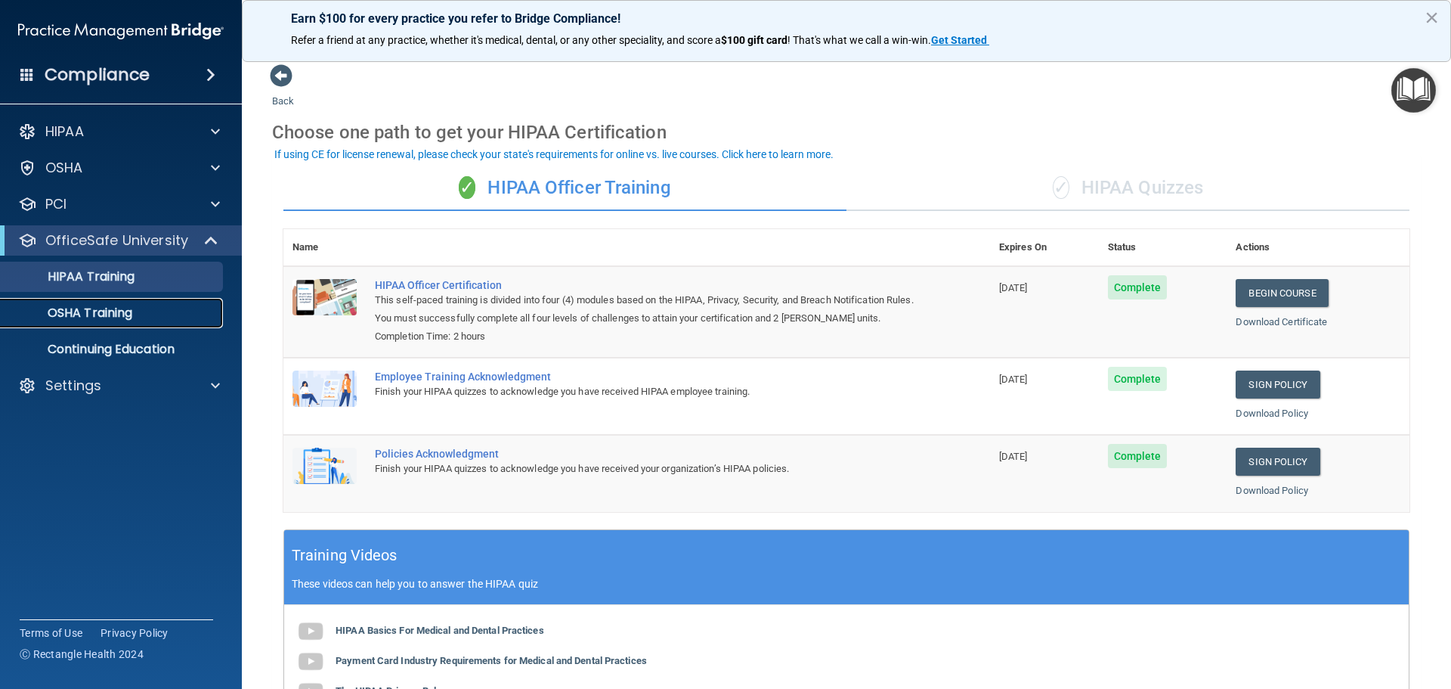
click at [99, 308] on p "OSHA Training" at bounding box center [71, 312] width 122 height 15
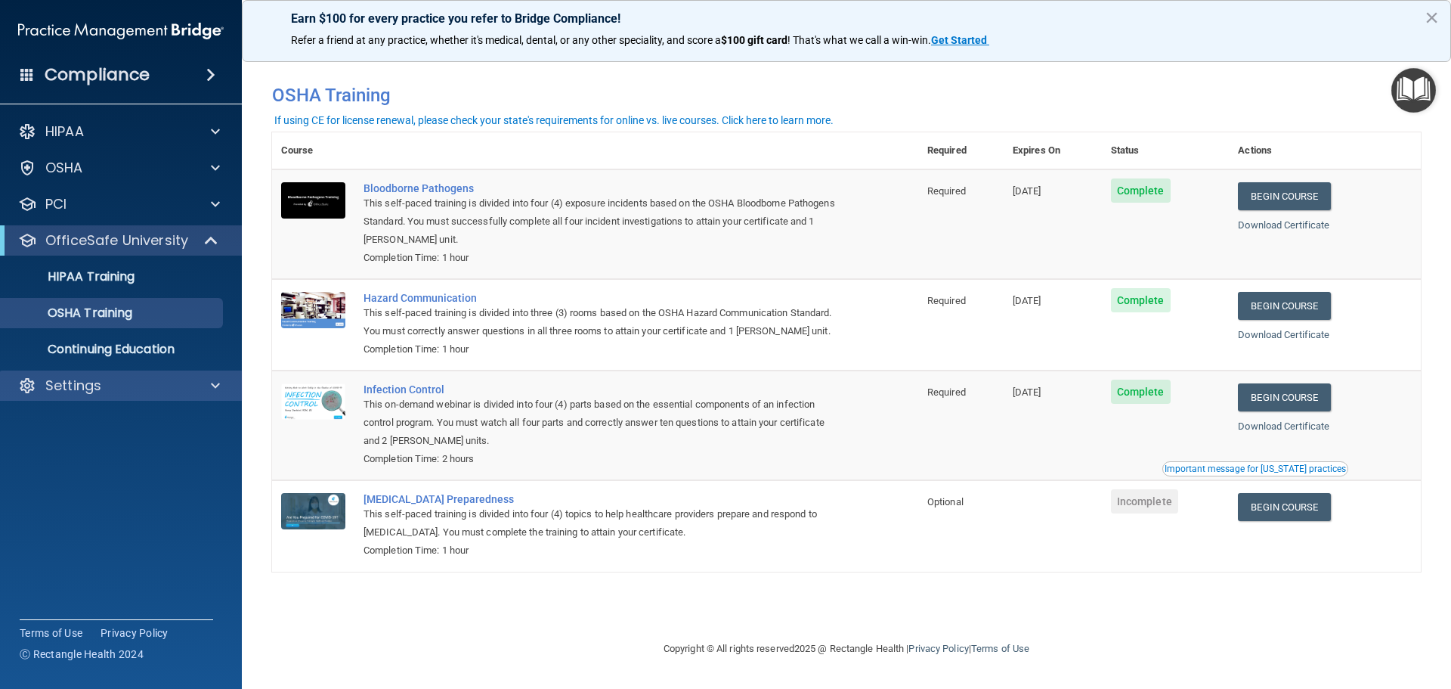
click at [201, 398] on div "Settings" at bounding box center [121, 385] width 243 height 30
click at [218, 391] on span at bounding box center [215, 385] width 9 height 18
click at [218, 390] on span at bounding box center [215, 385] width 9 height 18
click at [201, 387] on div at bounding box center [213, 385] width 38 height 18
click at [214, 388] on span at bounding box center [215, 385] width 9 height 18
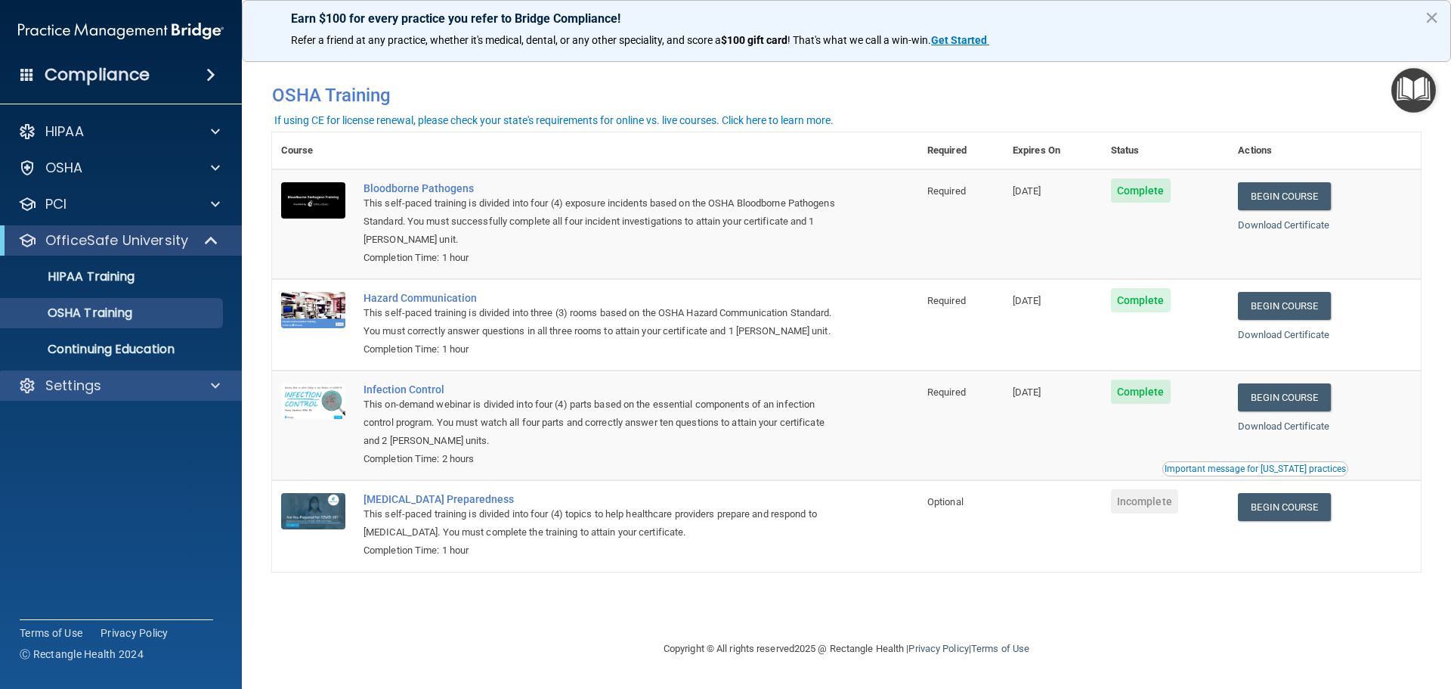
click at [220, 375] on div "Settings" at bounding box center [121, 385] width 243 height 30
click at [214, 388] on span at bounding box center [215, 385] width 9 height 18
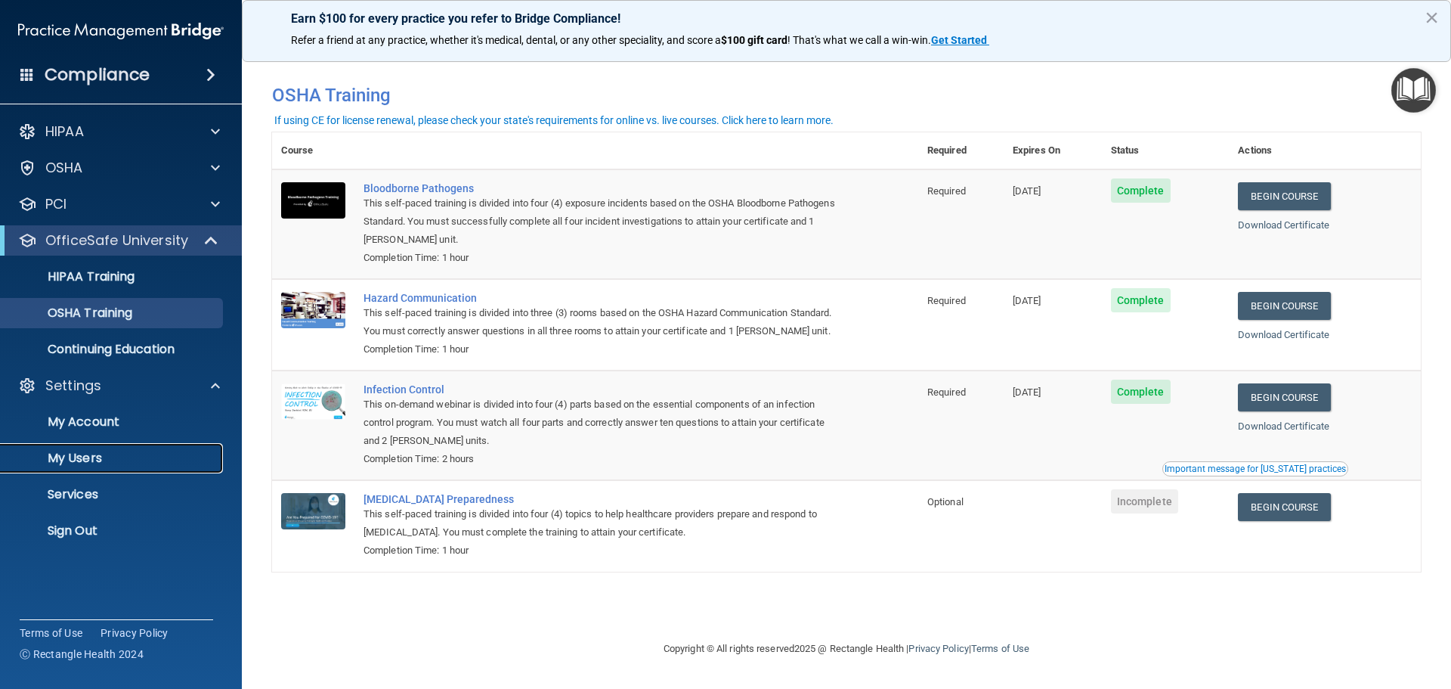
click at [86, 452] on p "My Users" at bounding box center [113, 457] width 206 height 15
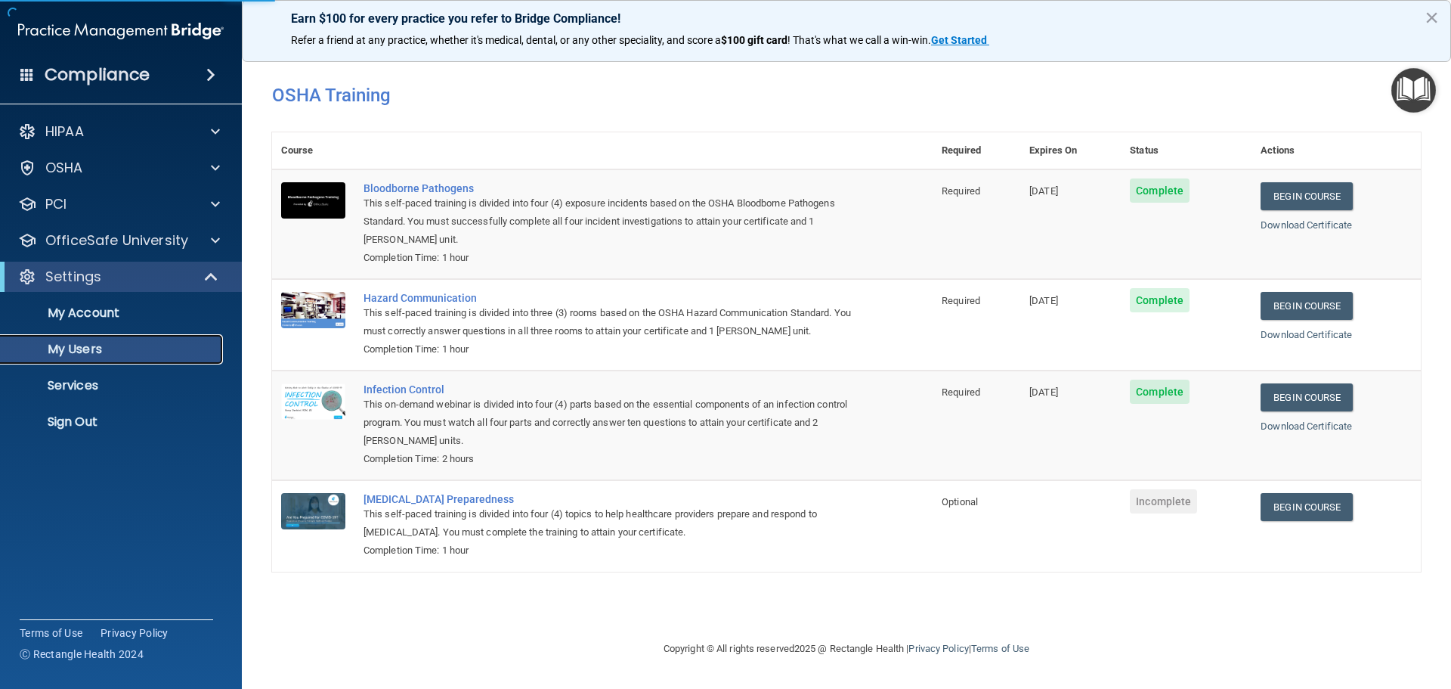
select select "20"
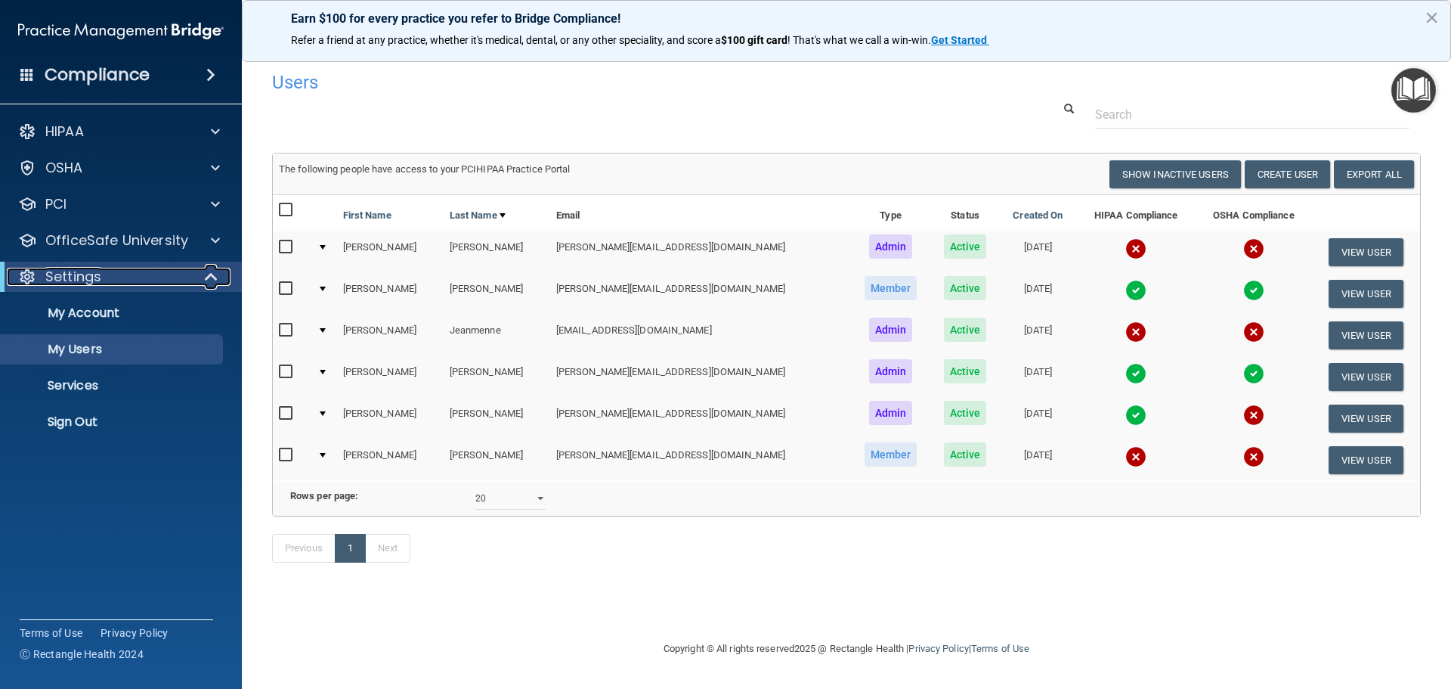
click at [212, 280] on span at bounding box center [212, 277] width 13 height 18
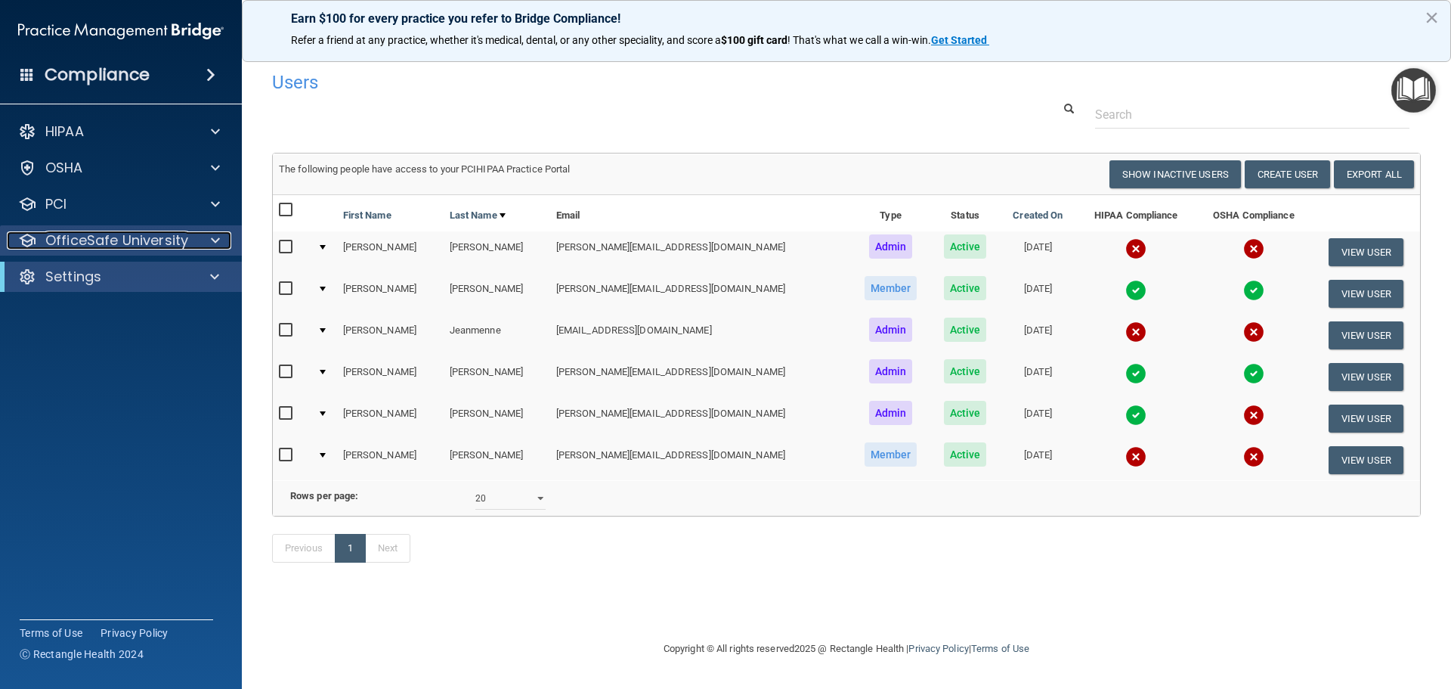
click at [211, 245] on span at bounding box center [215, 240] width 9 height 18
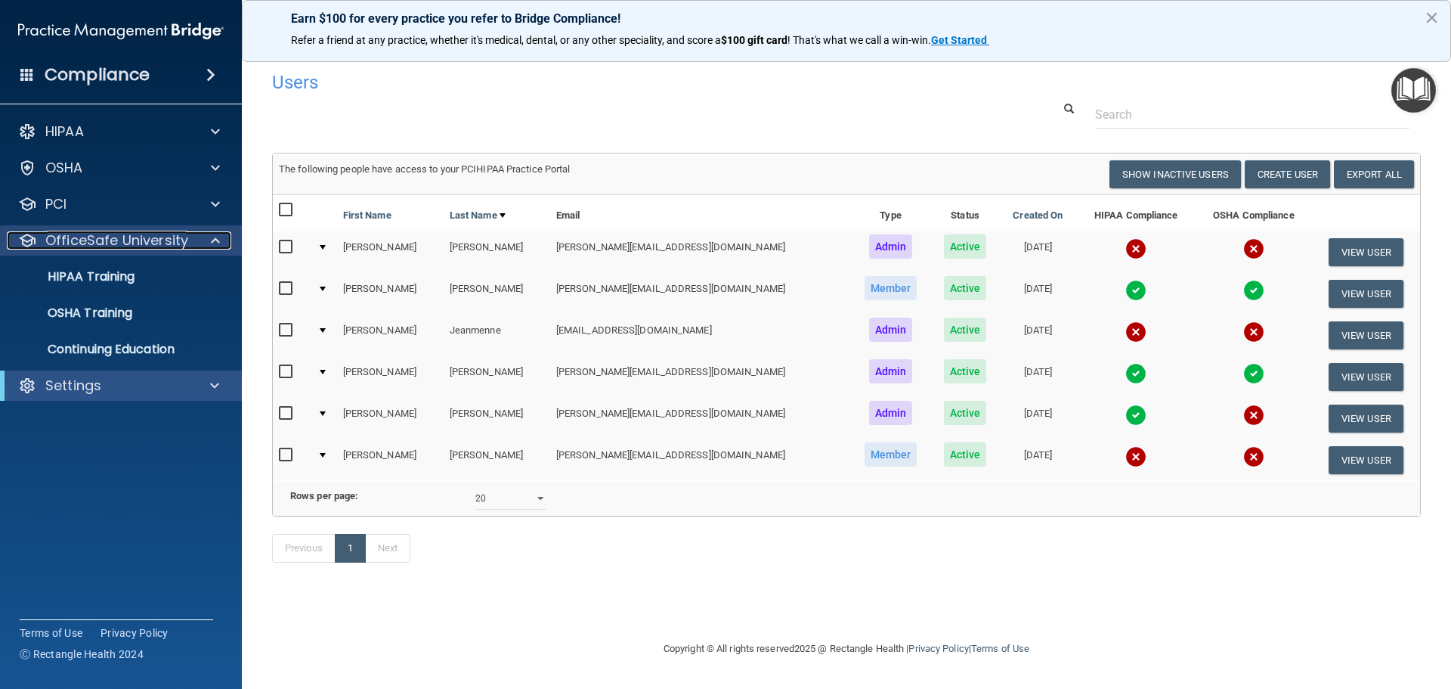
click at [212, 241] on span at bounding box center [215, 240] width 9 height 18
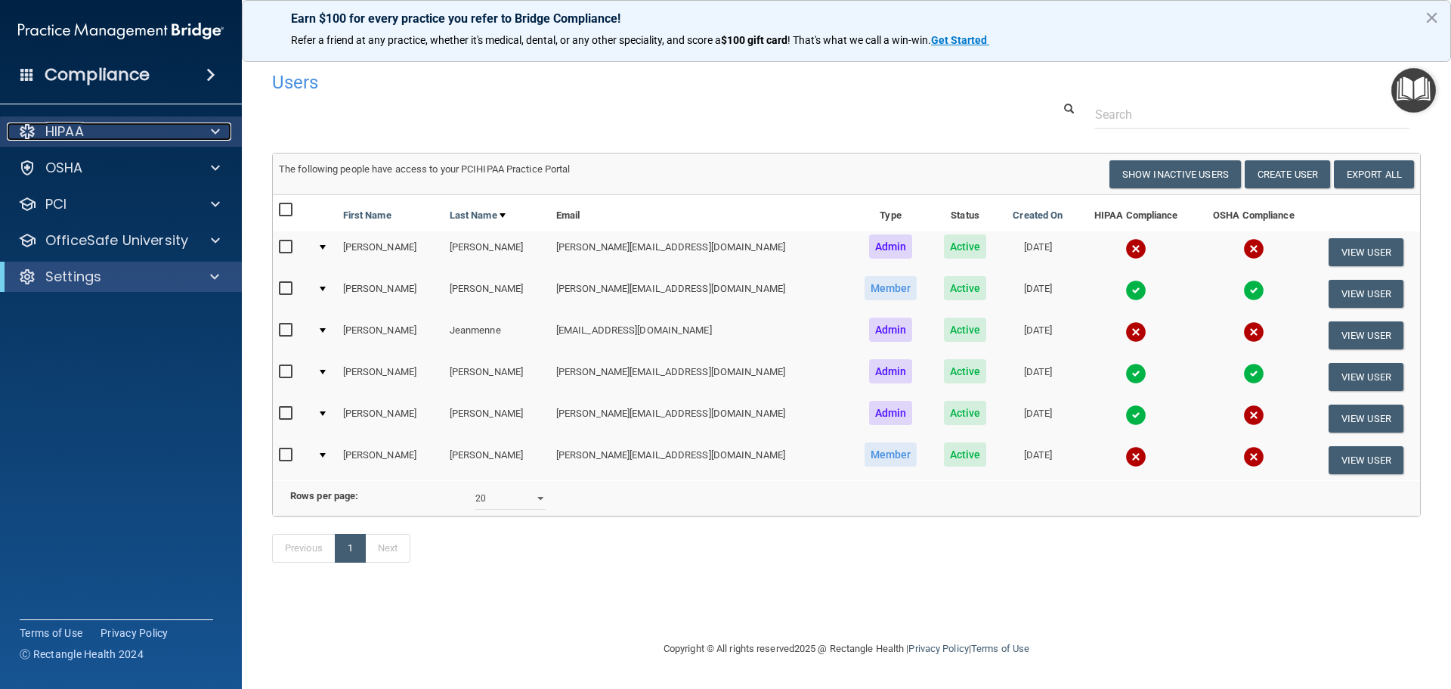
click at [211, 128] on span at bounding box center [215, 131] width 9 height 18
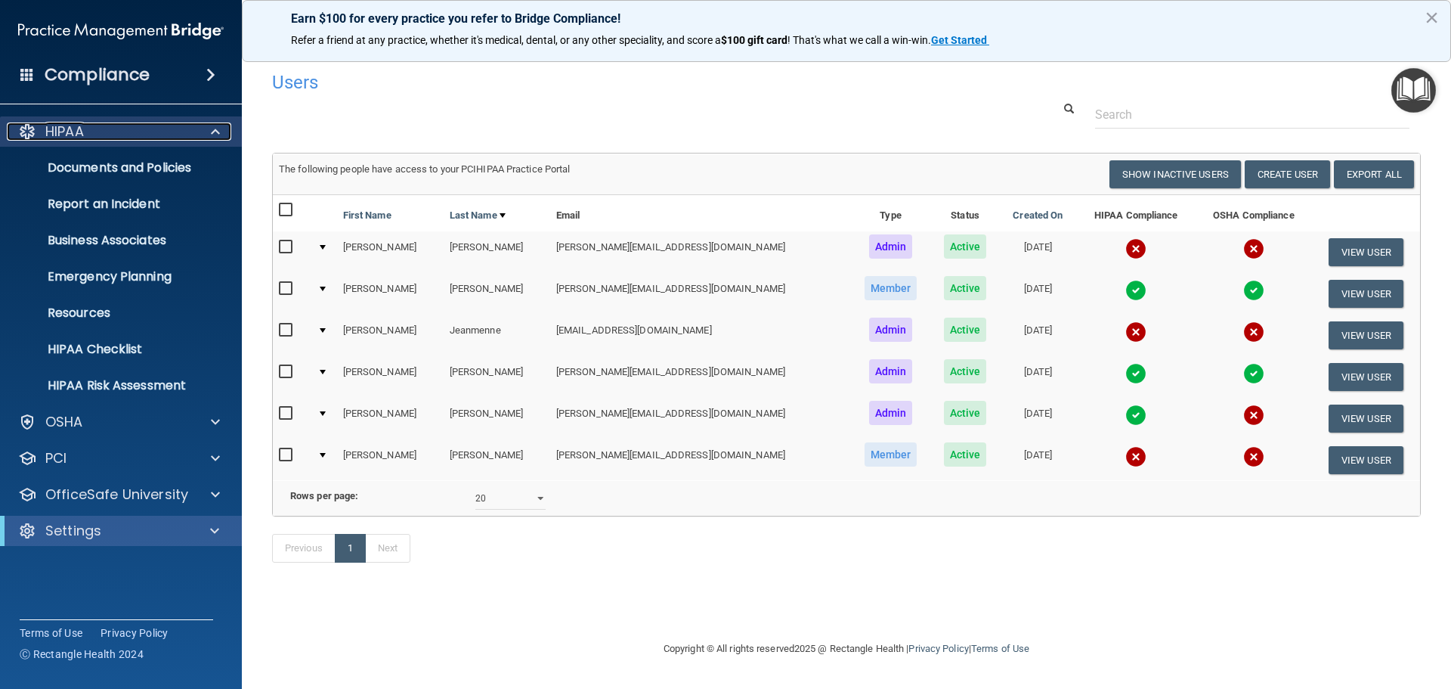
click at [211, 128] on span at bounding box center [215, 131] width 9 height 18
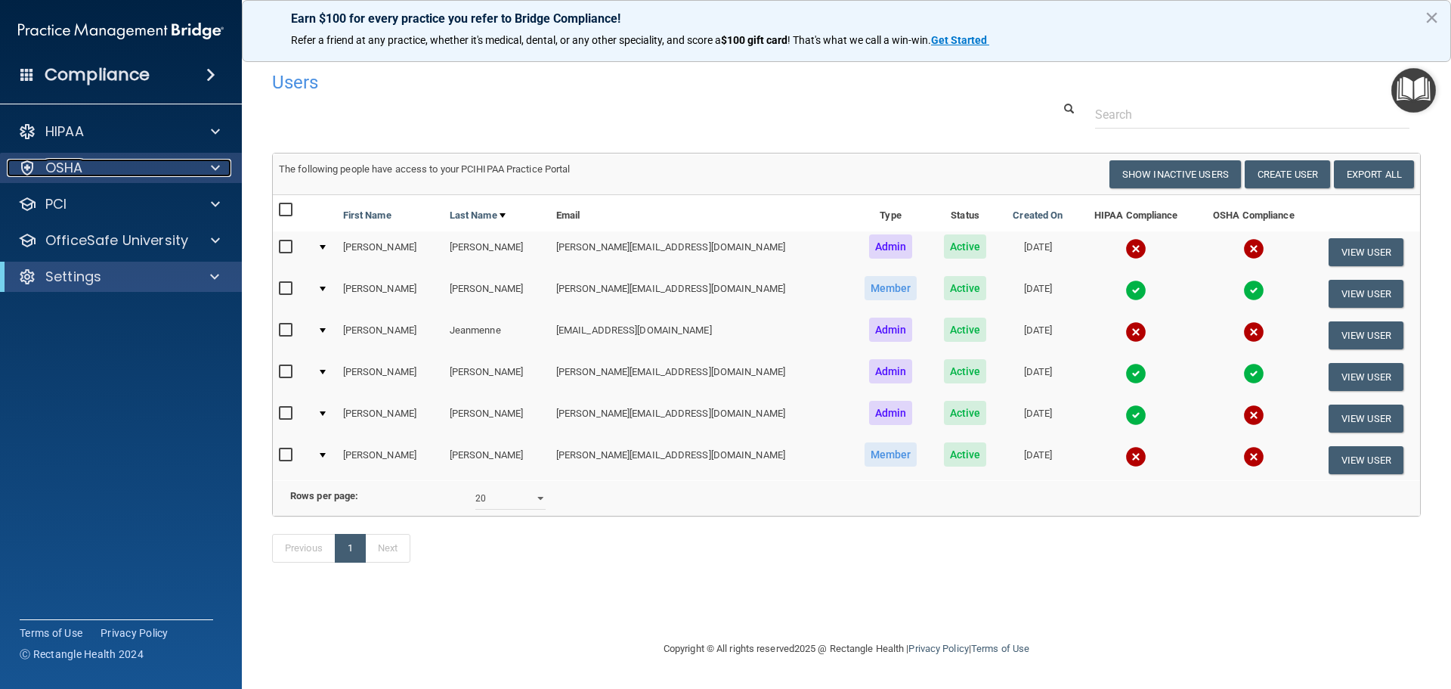
click at [210, 159] on div at bounding box center [213, 168] width 38 height 18
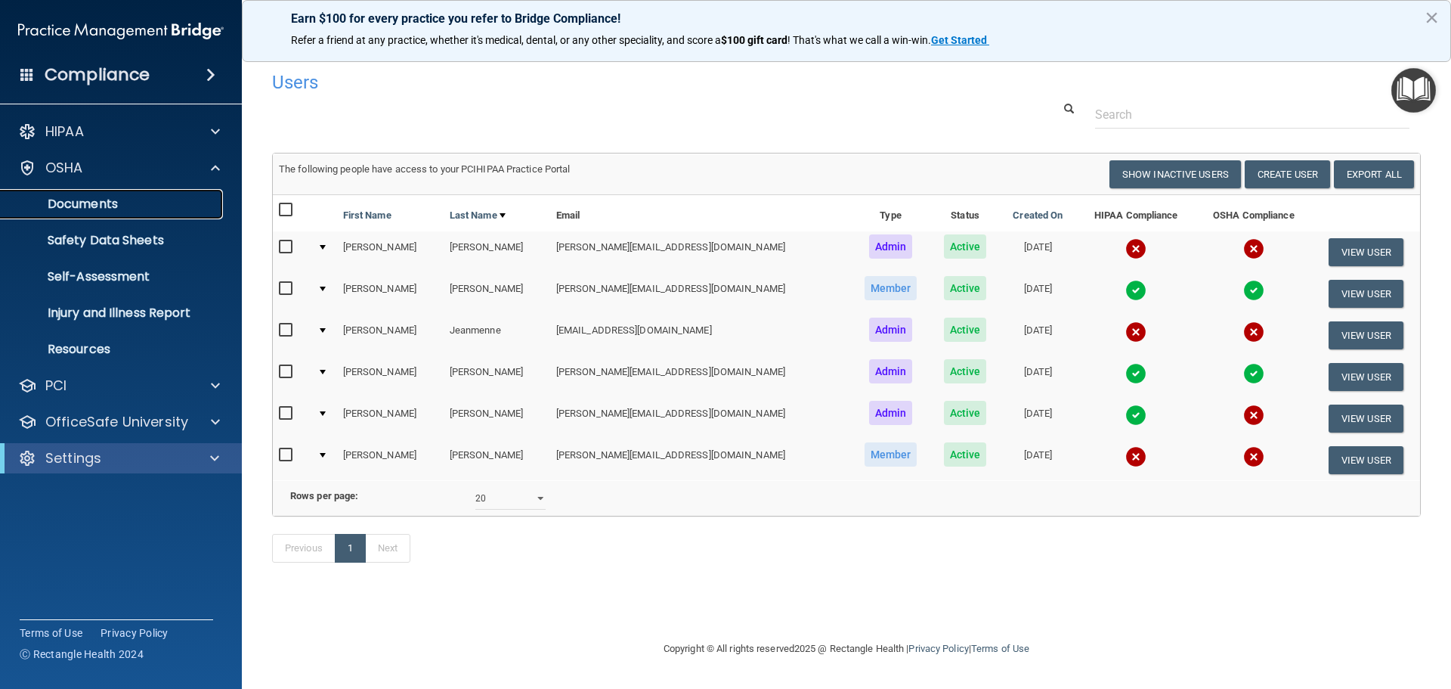
click at [98, 208] on p "Documents" at bounding box center [113, 204] width 206 height 15
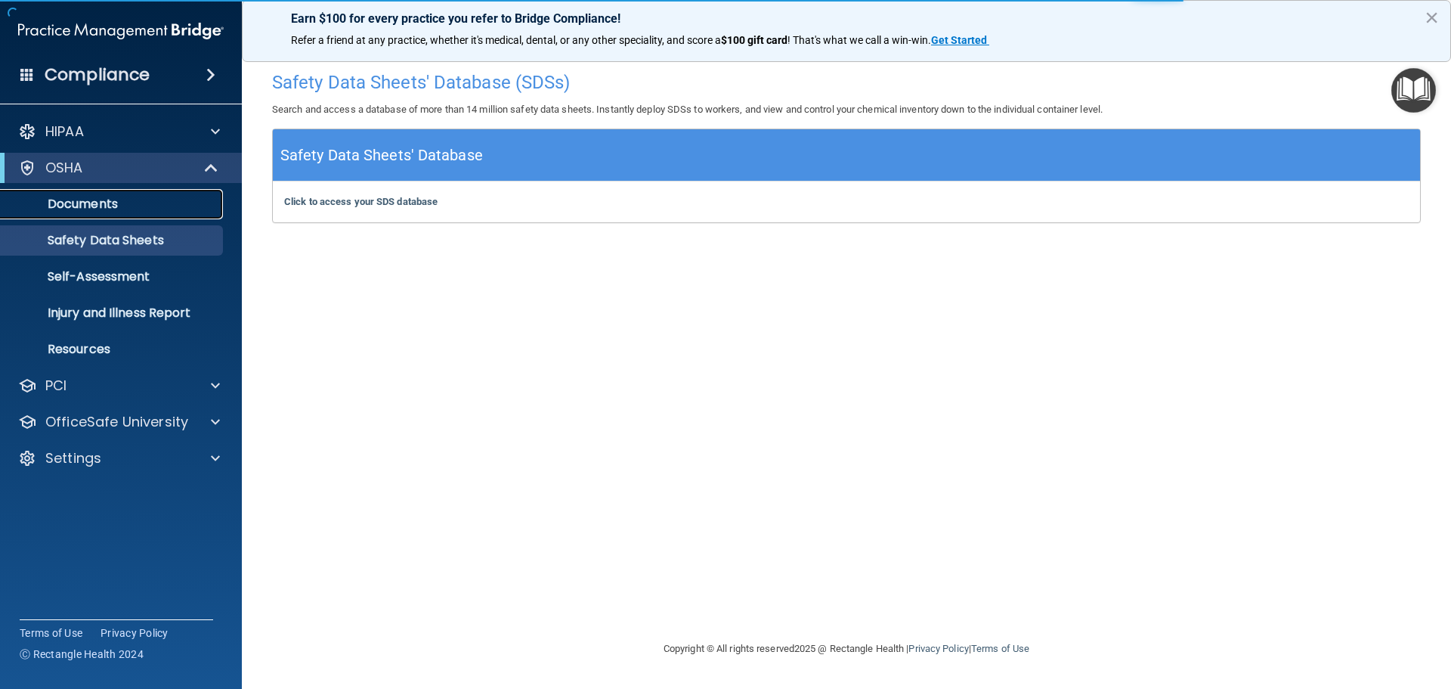
click at [102, 206] on p "Documents" at bounding box center [113, 204] width 206 height 15
